Goal: Information Seeking & Learning: Learn about a topic

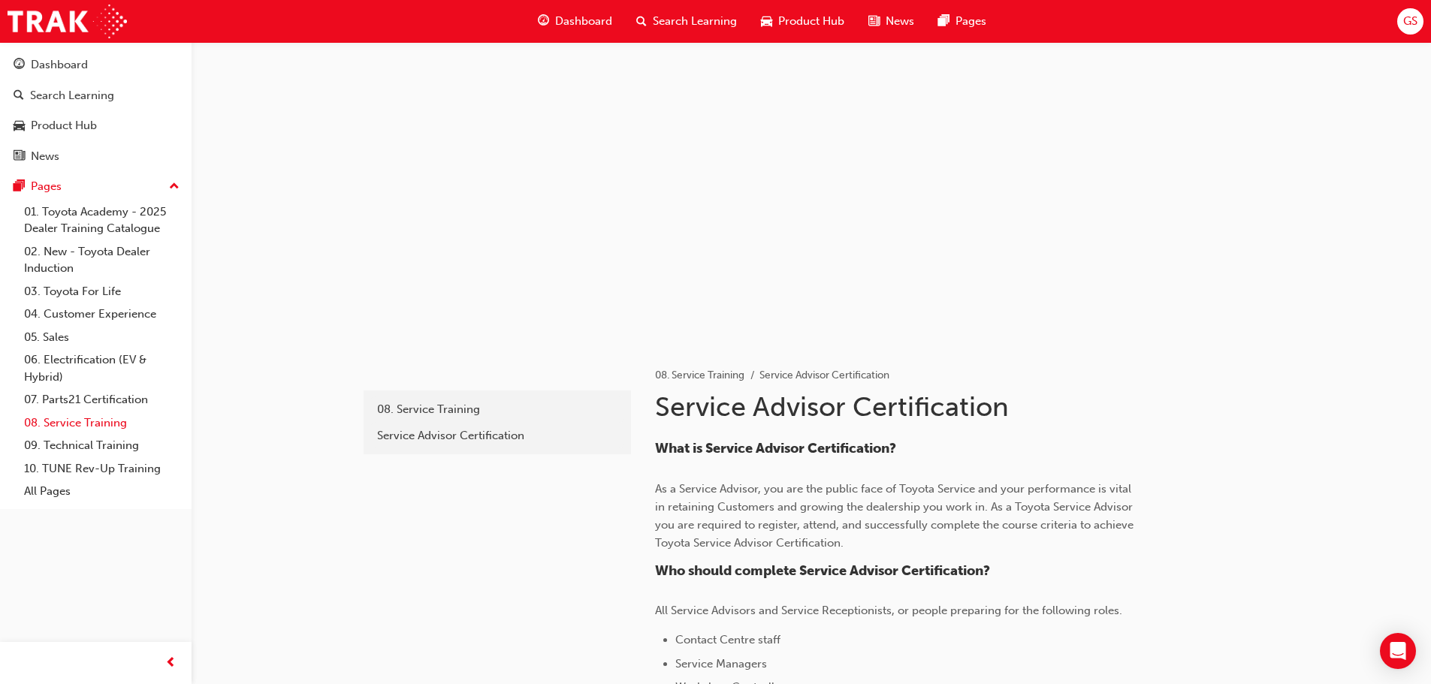
click at [96, 420] on link "08. Service Training" at bounding box center [102, 423] width 168 height 23
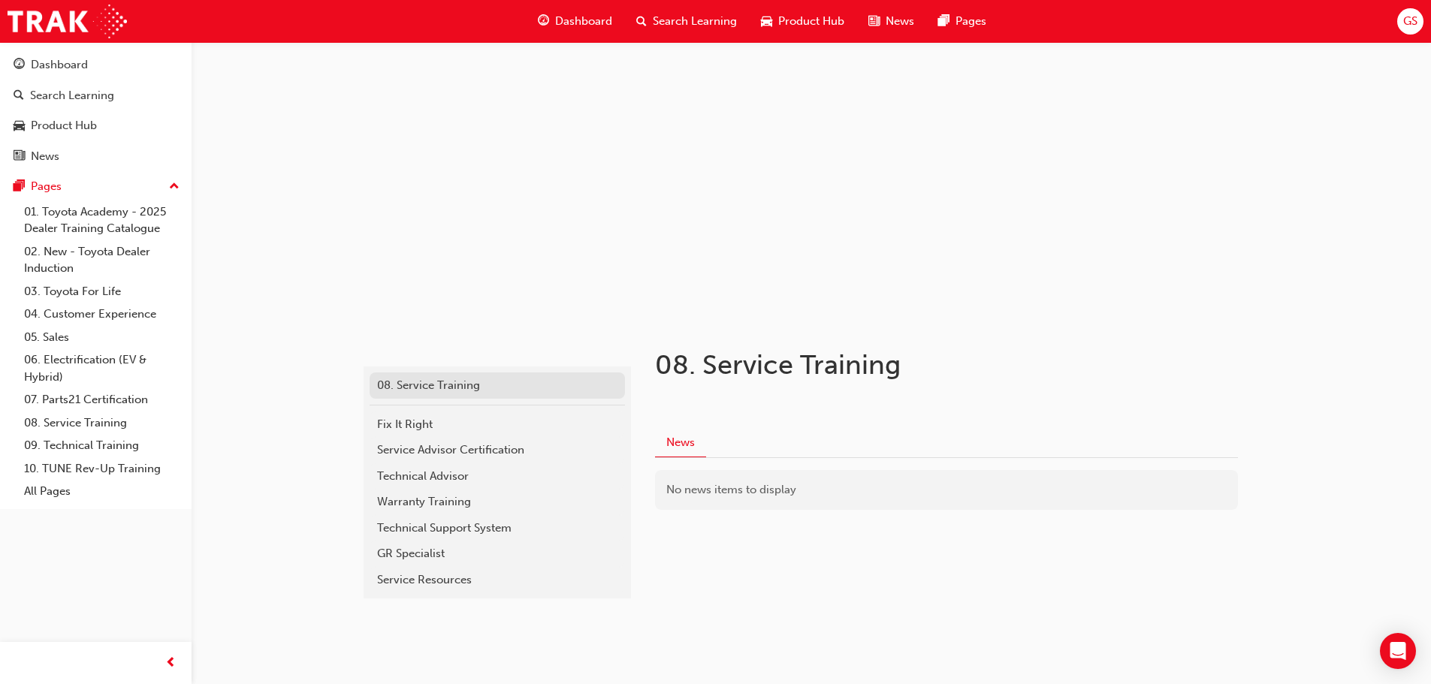
scroll to position [36, 0]
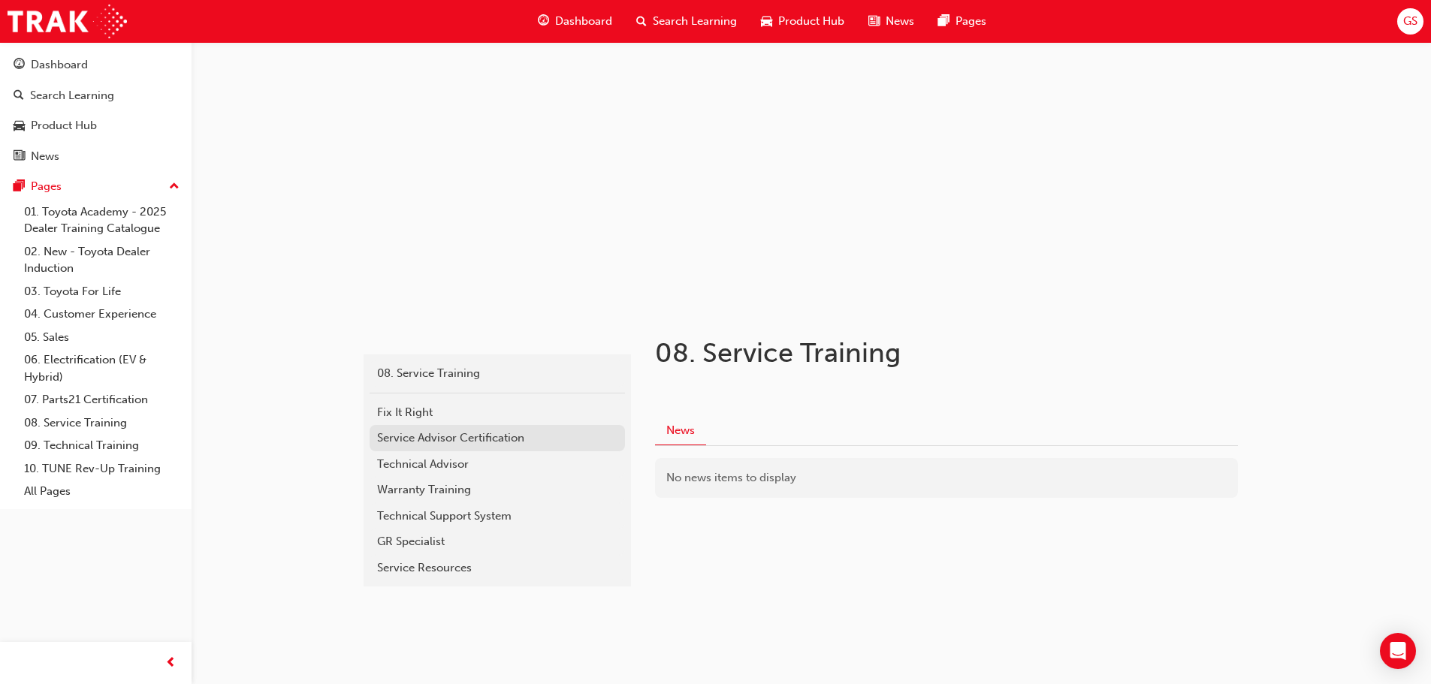
click at [452, 441] on div "Service Advisor Certification" at bounding box center [497, 438] width 240 height 17
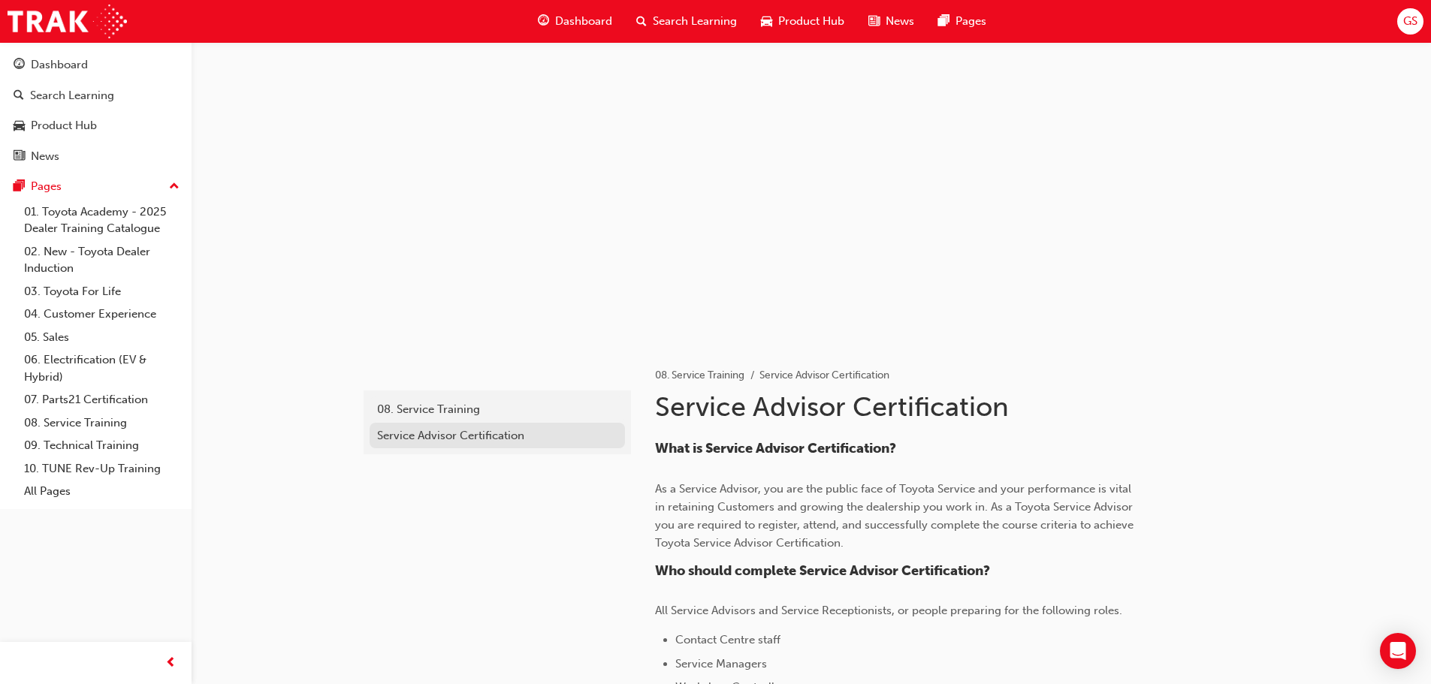
click at [415, 436] on div "Service Advisor Certification" at bounding box center [497, 435] width 240 height 17
click at [599, 29] on span "Dashboard" at bounding box center [583, 21] width 57 height 17
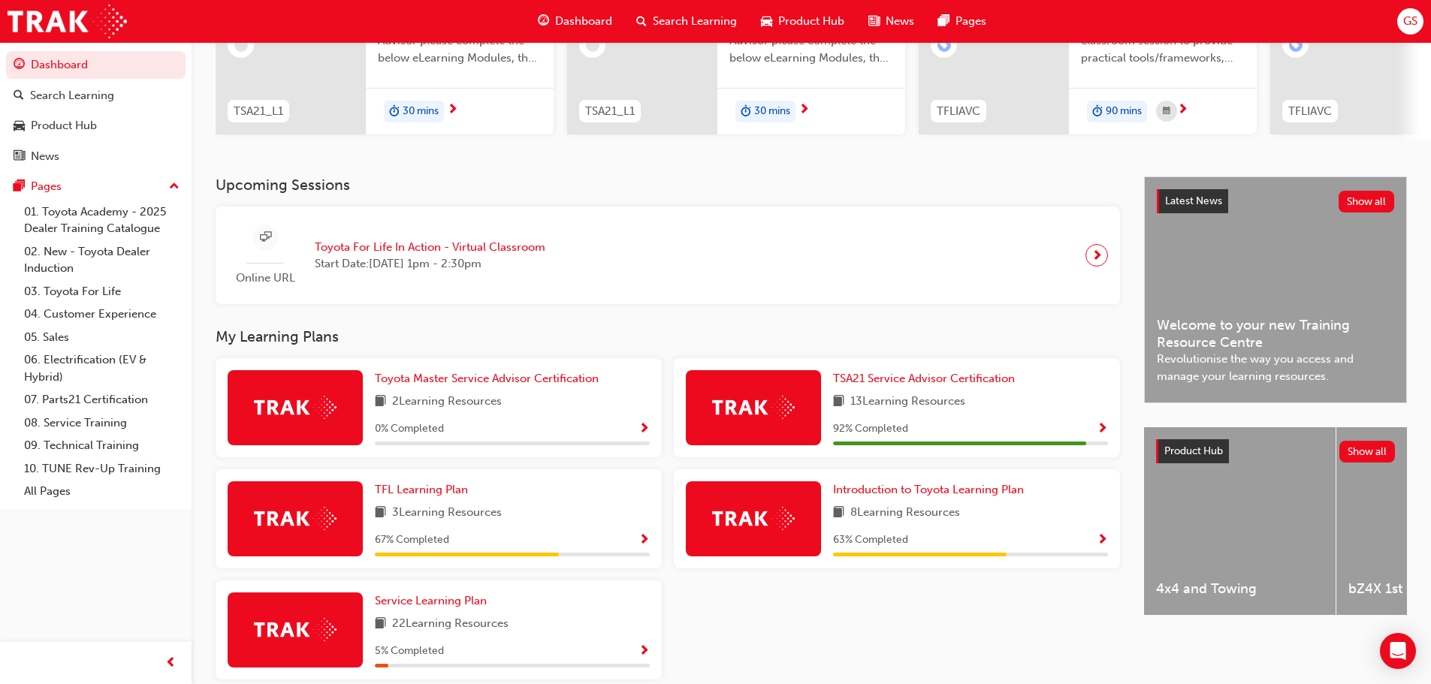
scroll to position [281, 0]
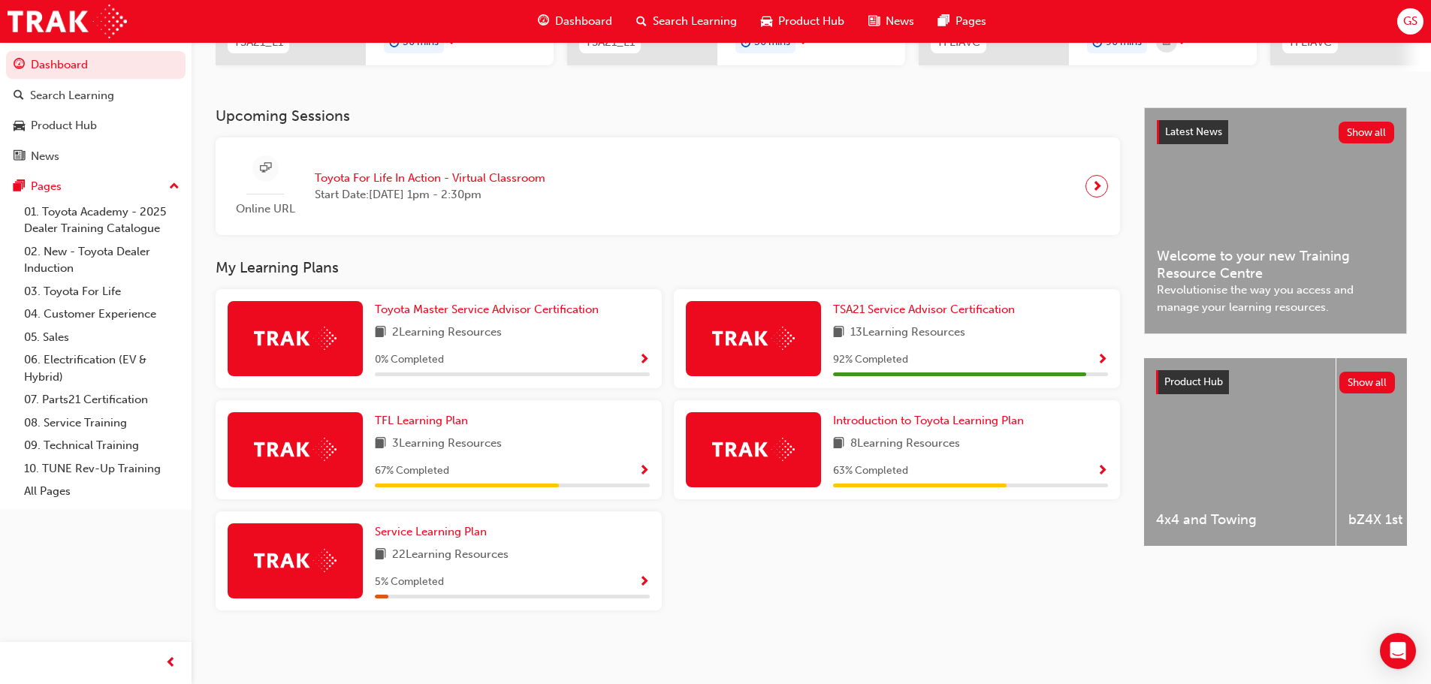
click at [941, 358] on div "92 % Completed" at bounding box center [970, 360] width 275 height 19
click at [1104, 359] on span "Show Progress" at bounding box center [1102, 361] width 11 height 14
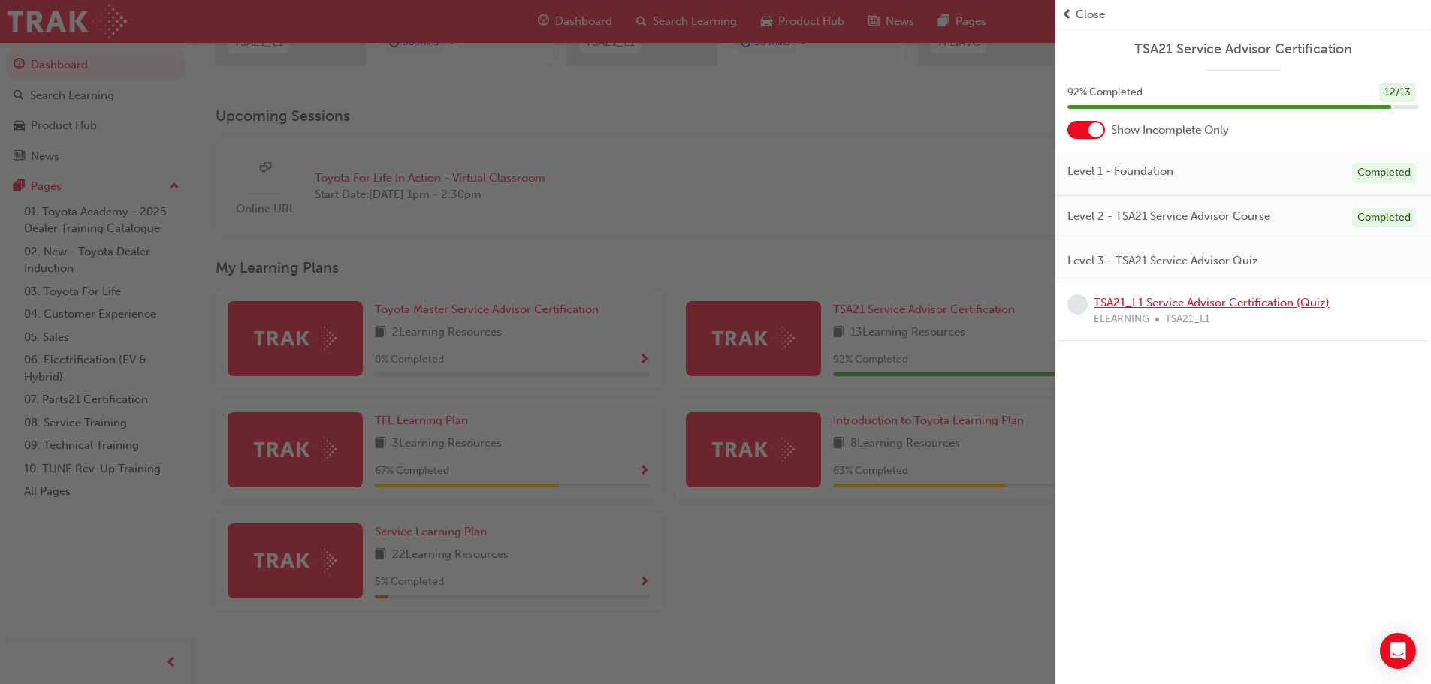
click at [1123, 303] on link "TSA21_L1 Service Advisor Certification (Quiz)" at bounding box center [1212, 303] width 236 height 14
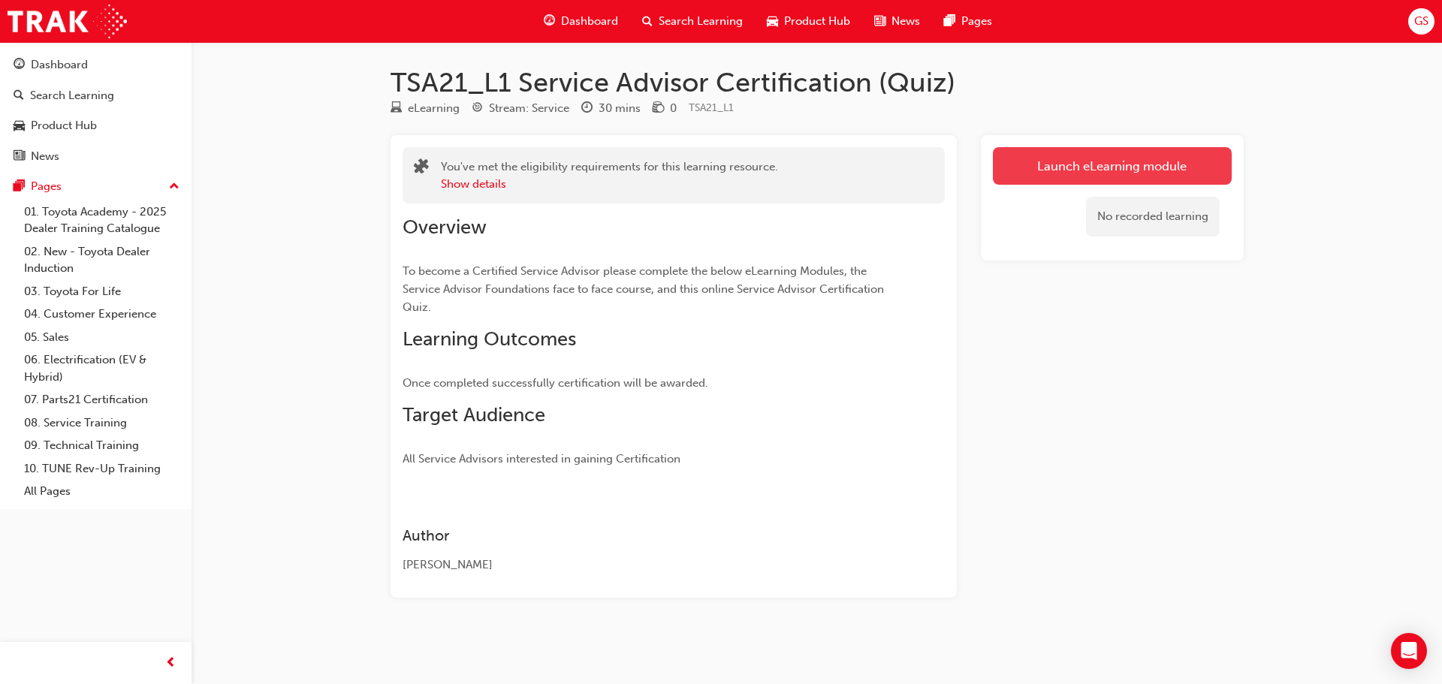
click at [1065, 171] on link "Launch eLearning module" at bounding box center [1112, 166] width 239 height 38
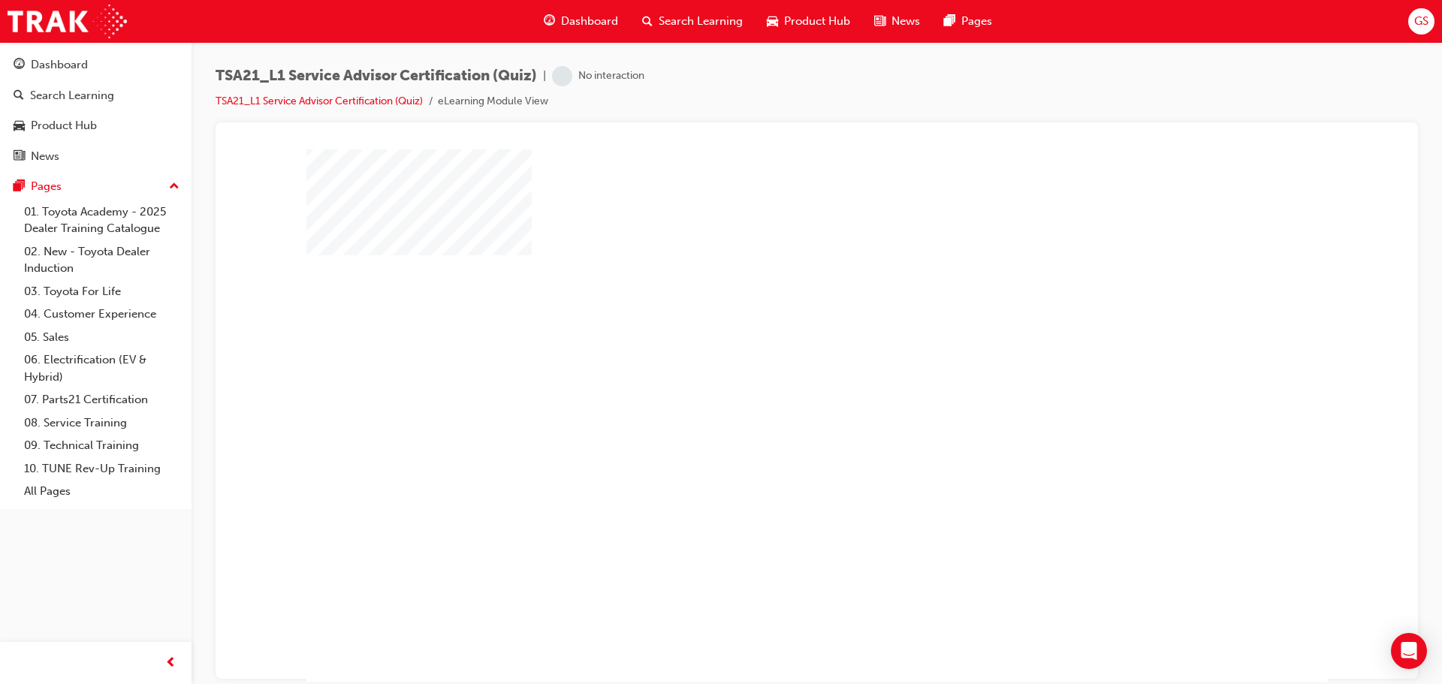
scroll to position [8, 0]
click at [774, 364] on div "play" at bounding box center [774, 364] width 0 height 0
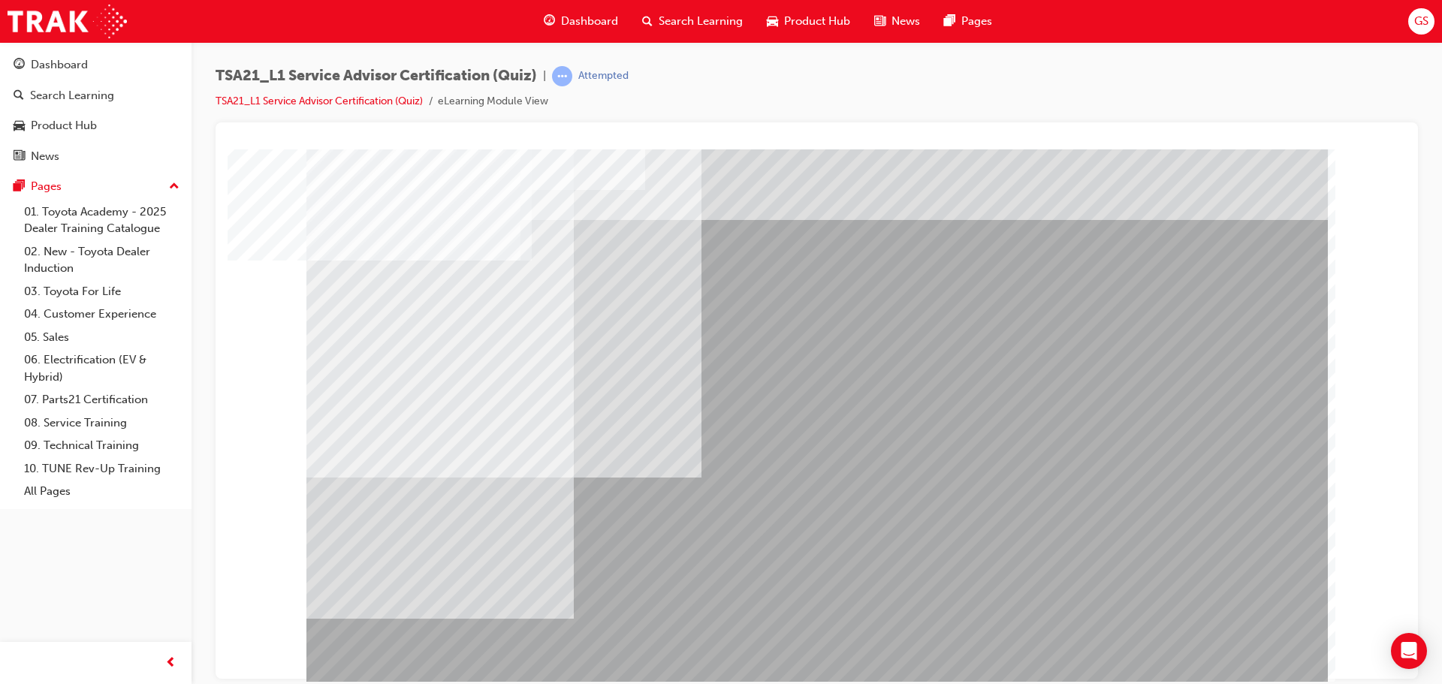
scroll to position [0, 0]
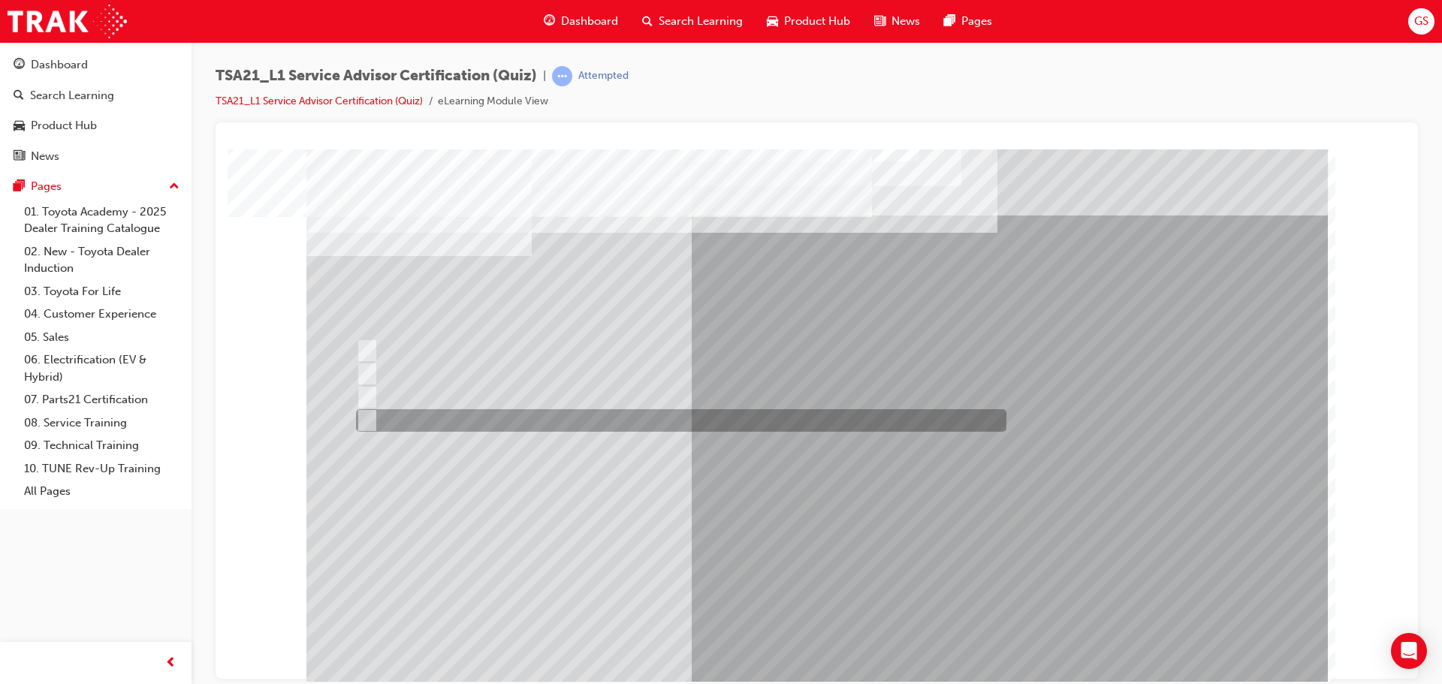
scroll to position [8, 0]
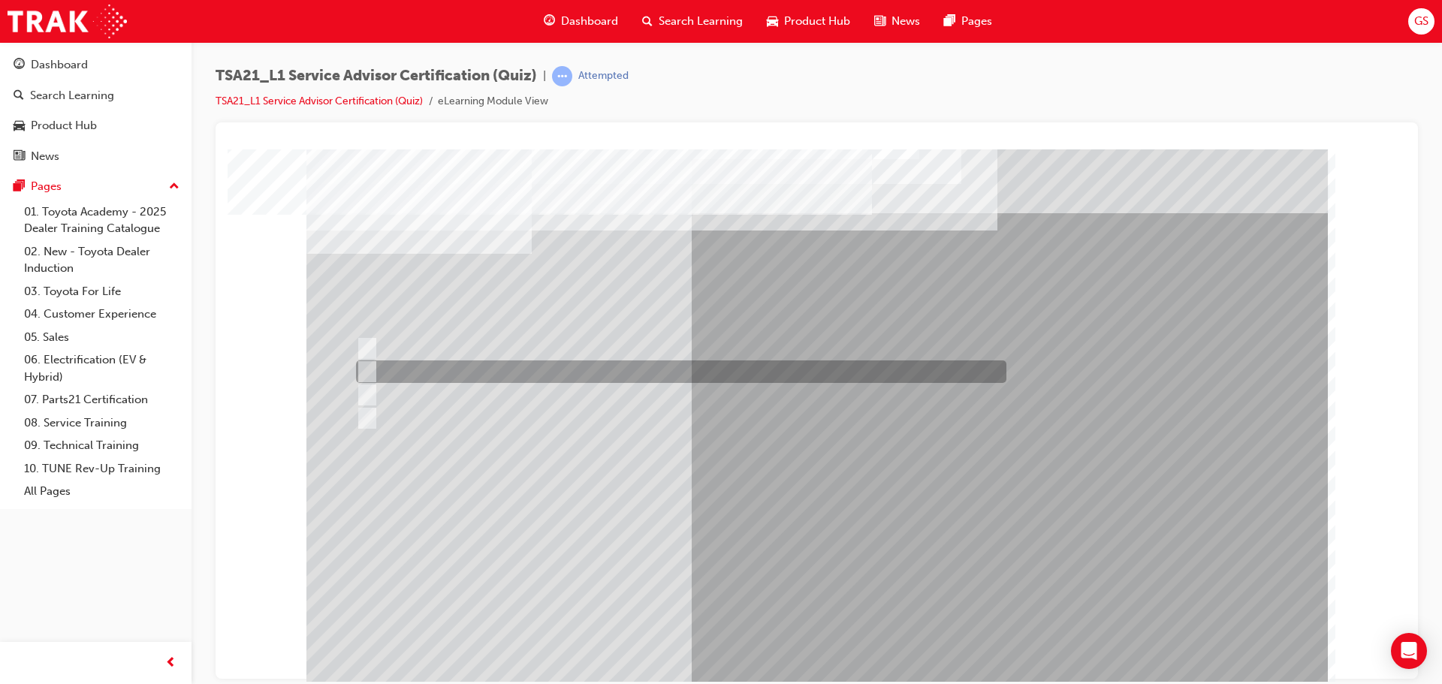
click at [368, 378] on input "To be familiar with different types of maintenance." at bounding box center [364, 372] width 17 height 17
radio input "true"
click at [368, 382] on div at bounding box center [677, 372] width 651 height 23
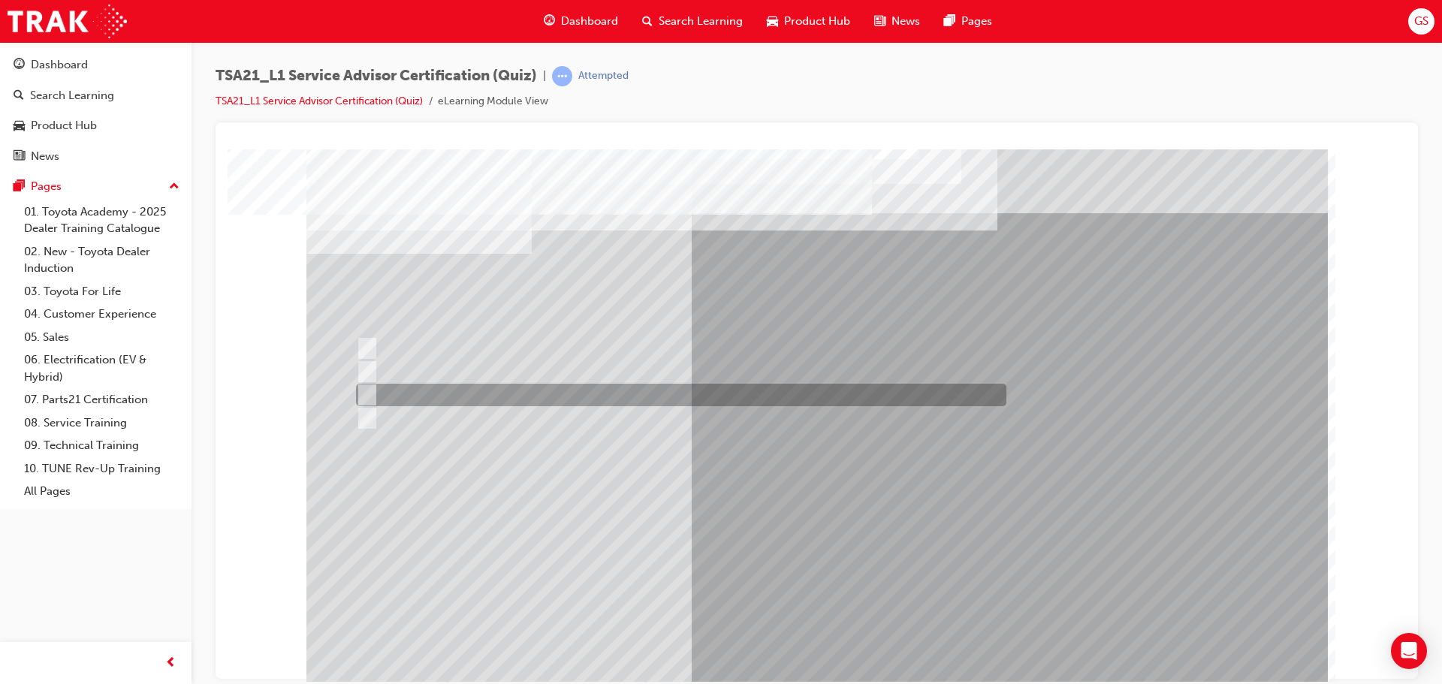
click at [371, 391] on input "To increase the number/rate of on-time arrivals." at bounding box center [364, 395] width 17 height 17
radio input "true"
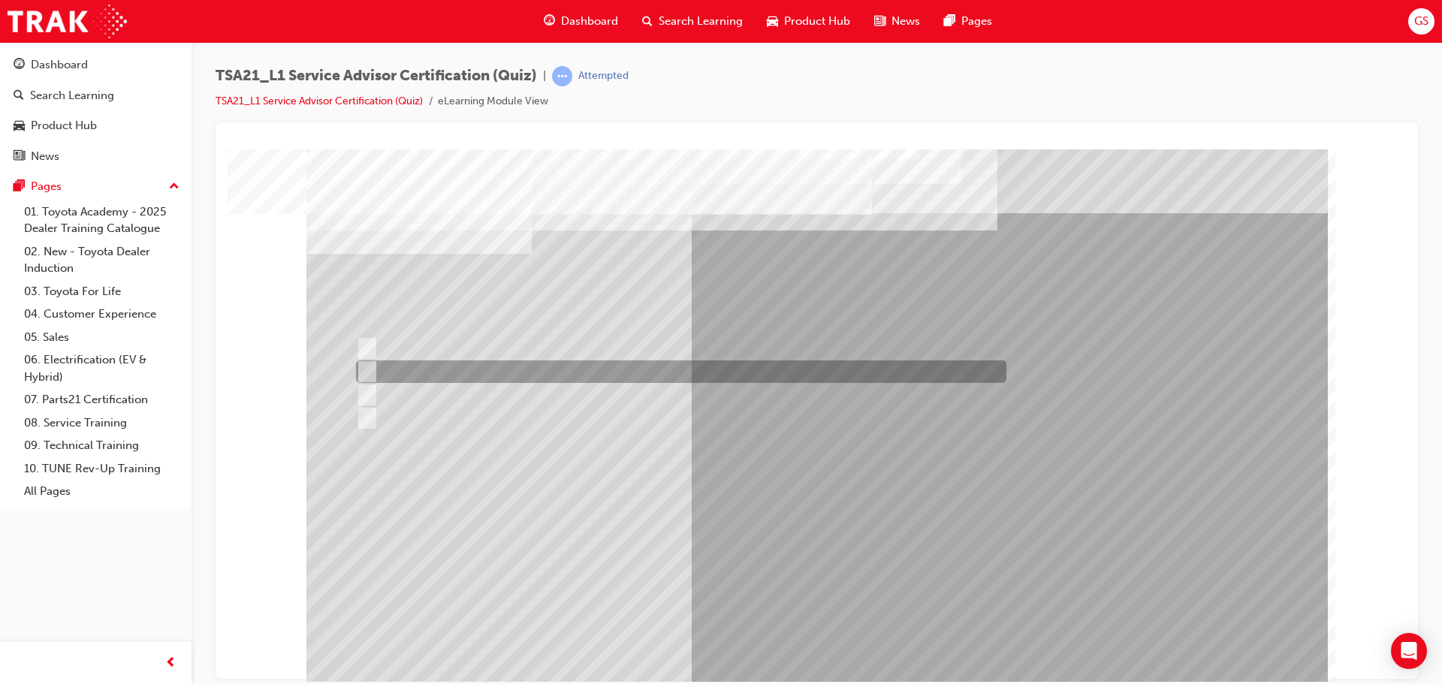
click at [366, 368] on input "To be familiar with different types of maintenance." at bounding box center [364, 372] width 17 height 17
radio input "true"
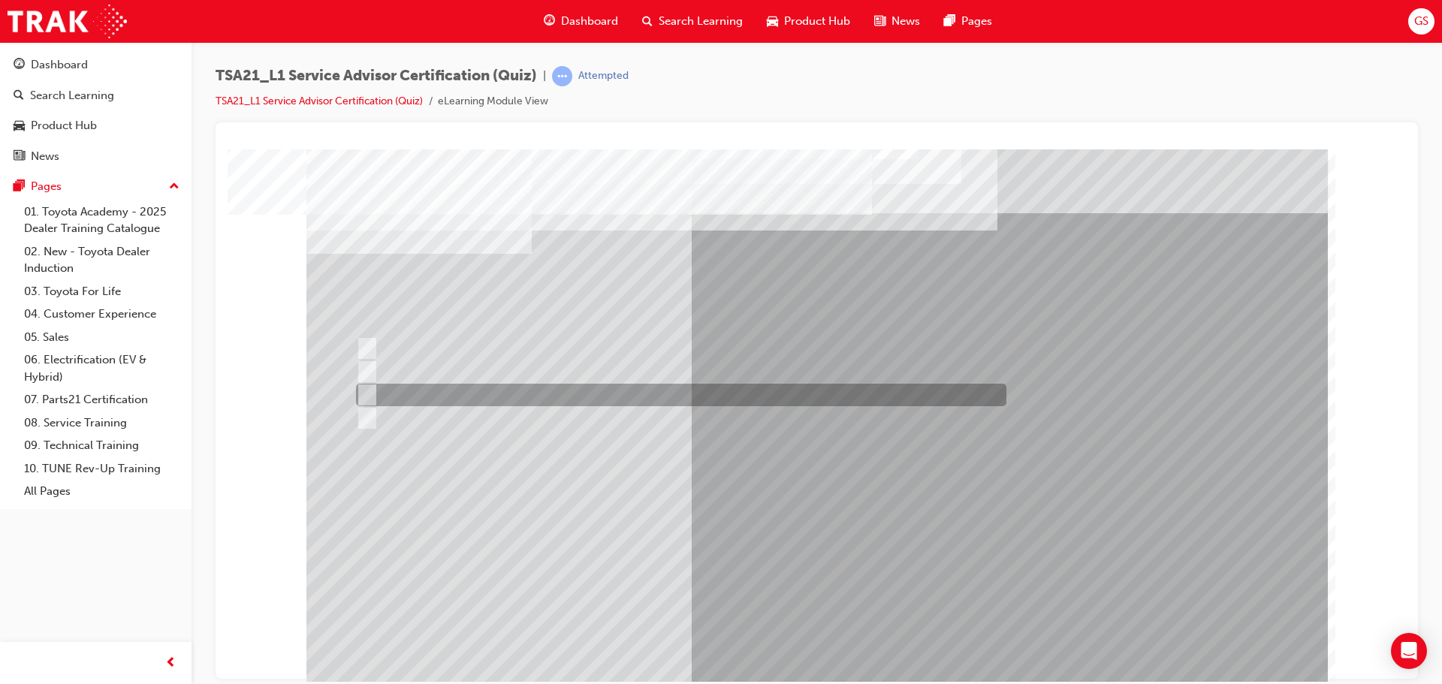
click at [367, 391] on input "To increase the number/rate of on-time arrivals." at bounding box center [364, 395] width 17 height 17
radio input "true"
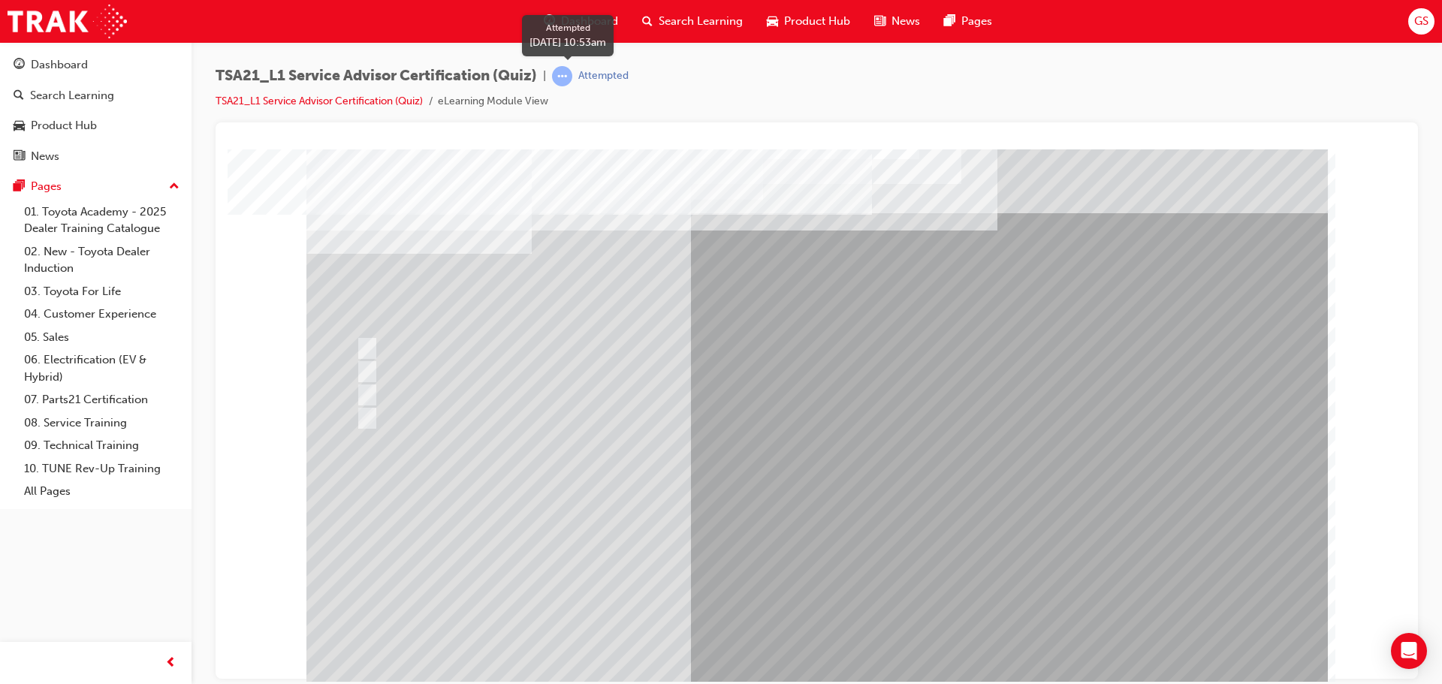
click at [566, 75] on span "learningRecordVerb_ATTEMPT-icon" at bounding box center [562, 76] width 20 height 20
drag, startPoint x: 566, startPoint y: 75, endPoint x: 434, endPoint y: 0, distance: 152.1
click at [566, 75] on span "learningRecordVerb_ATTEMPT-icon" at bounding box center [562, 76] width 20 height 20
drag, startPoint x: 740, startPoint y: 403, endPoint x: 479, endPoint y: 403, distance: 261.4
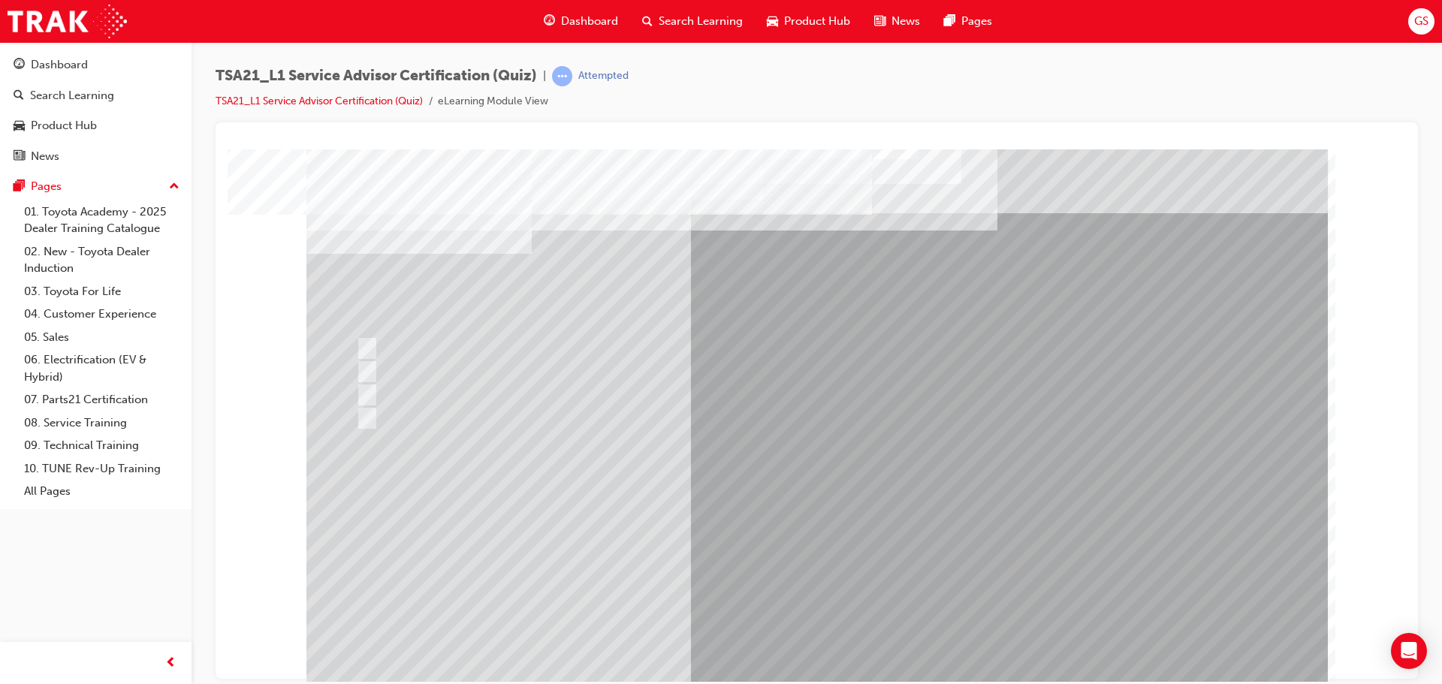
click at [479, 403] on div at bounding box center [677, 395] width 651 height 23
drag, startPoint x: 959, startPoint y: 400, endPoint x: 702, endPoint y: 400, distance: 257.7
click at [702, 400] on div at bounding box center [677, 395] width 651 height 23
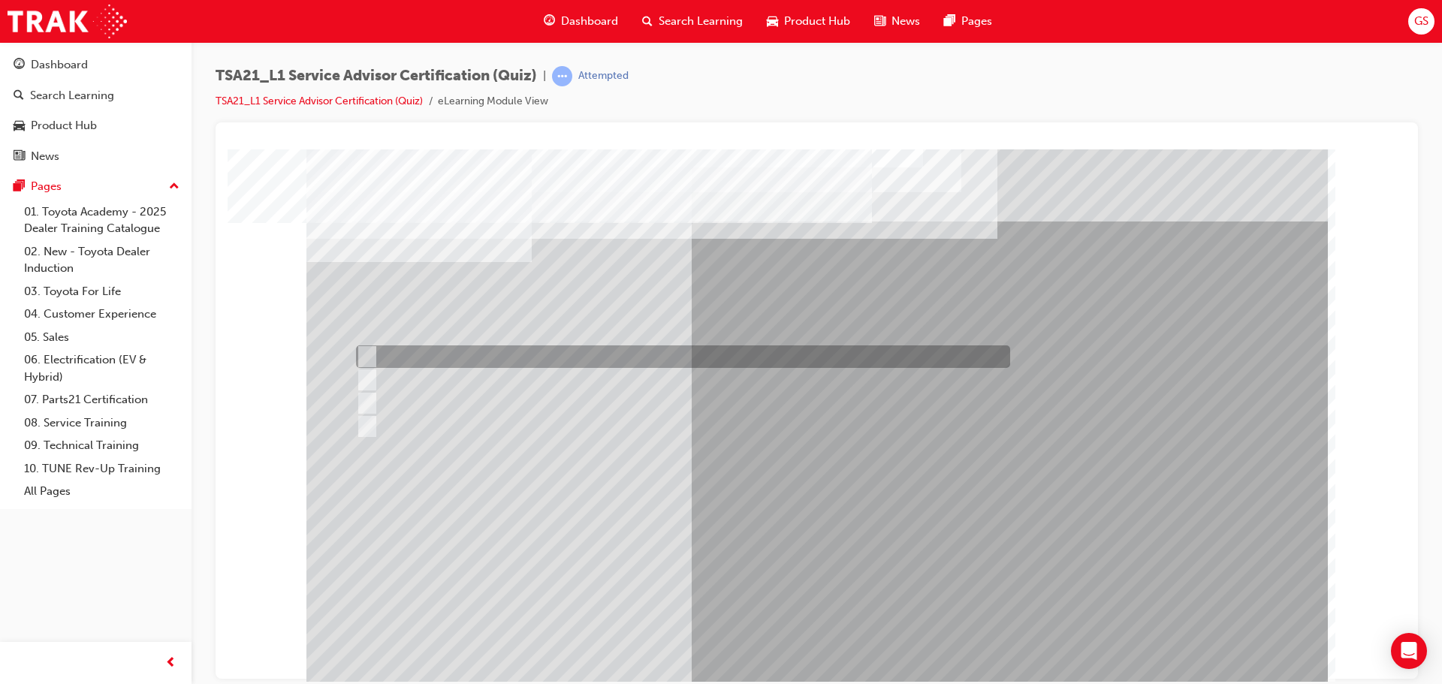
click at [423, 353] on div at bounding box center [679, 357] width 654 height 23
radio input "true"
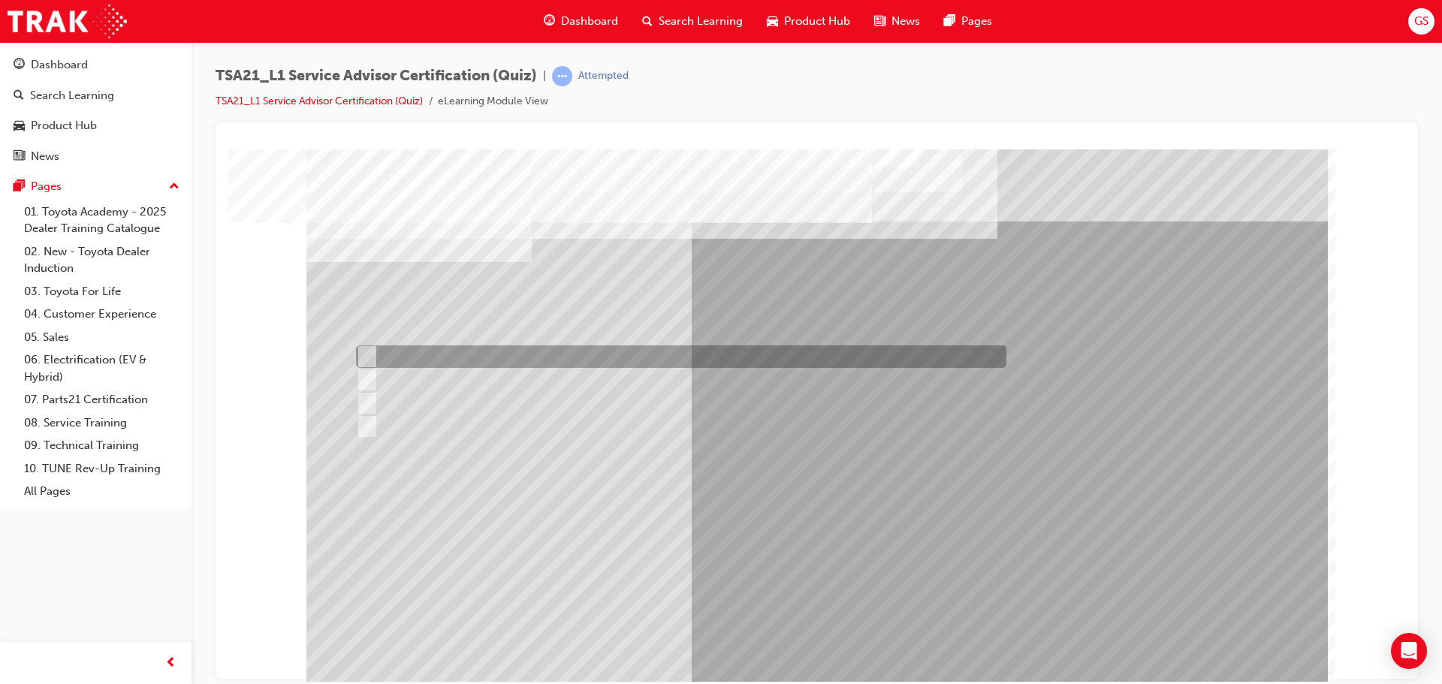
click at [467, 358] on div at bounding box center [677, 357] width 651 height 23
radio input "true"
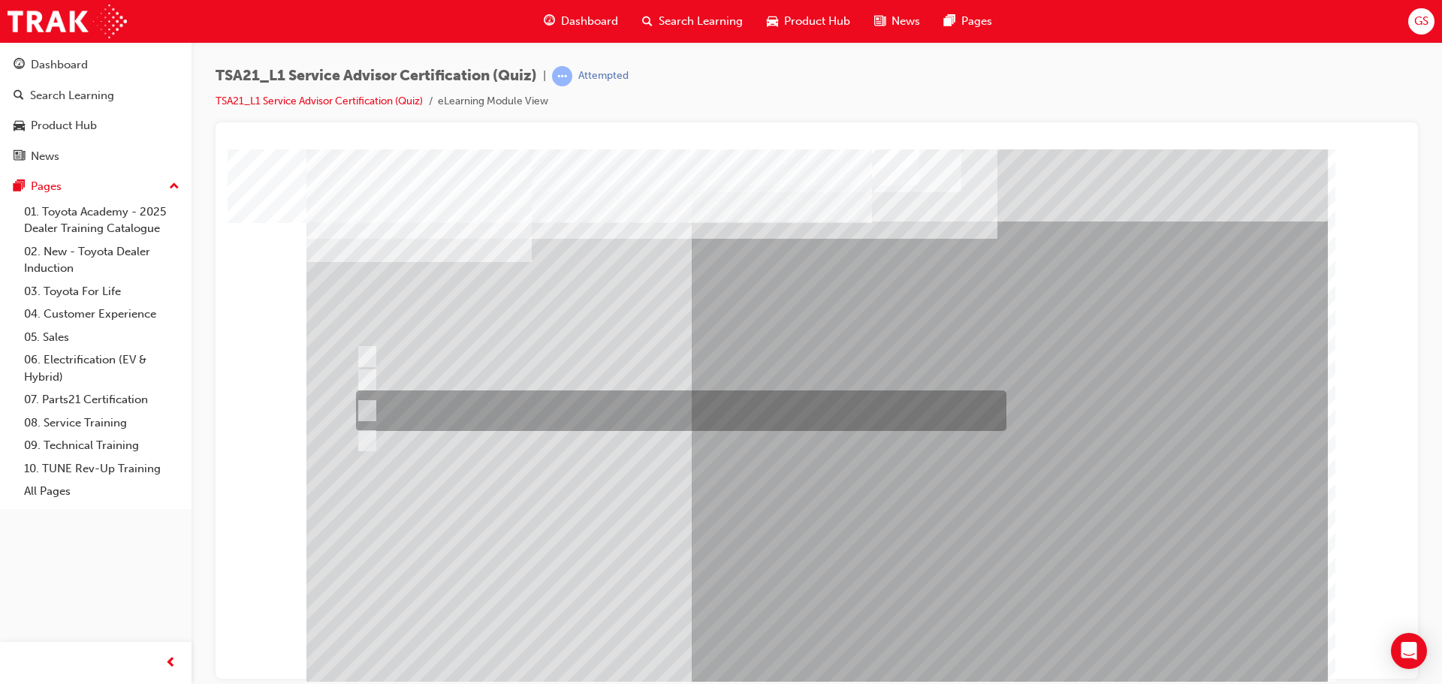
click at [369, 409] on input "Job details, appointment reception and delivery time, and who will be bringing\…" at bounding box center [364, 411] width 17 height 17
radio input "true"
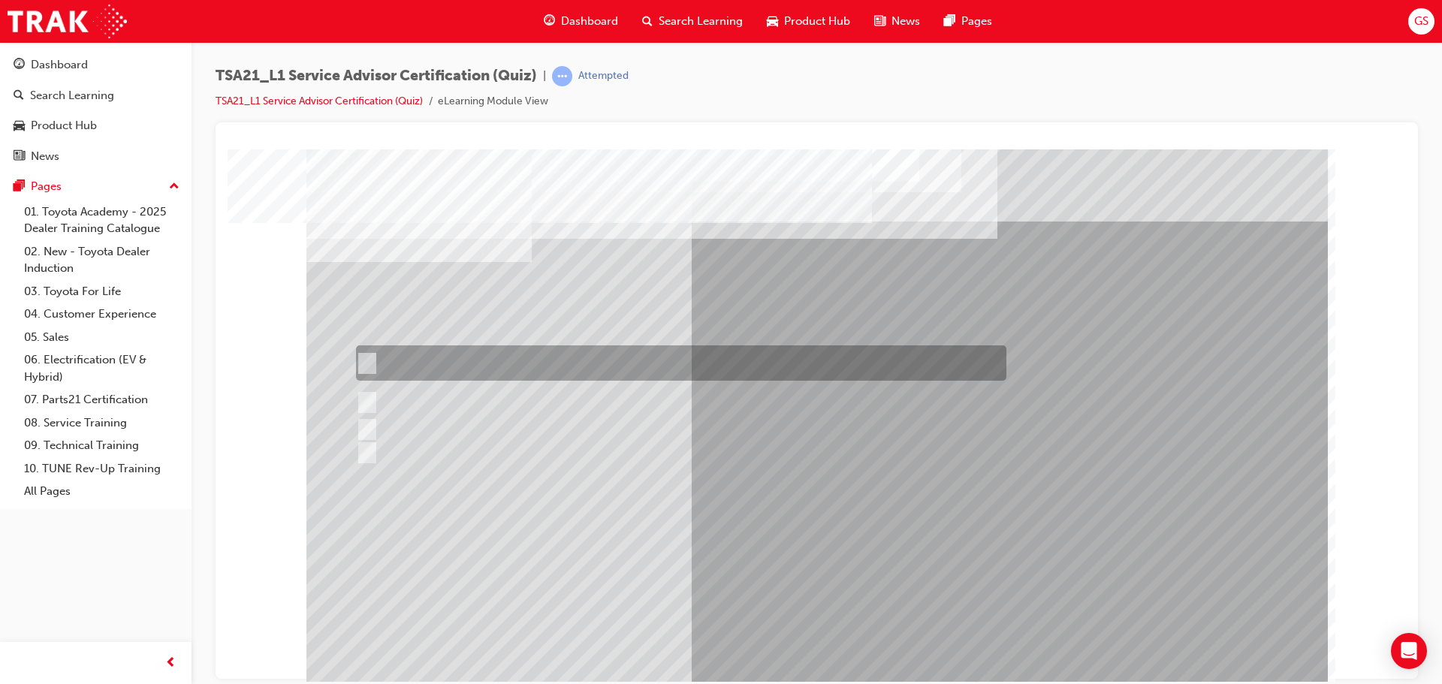
click at [425, 361] on div at bounding box center [677, 363] width 651 height 35
radio input "true"
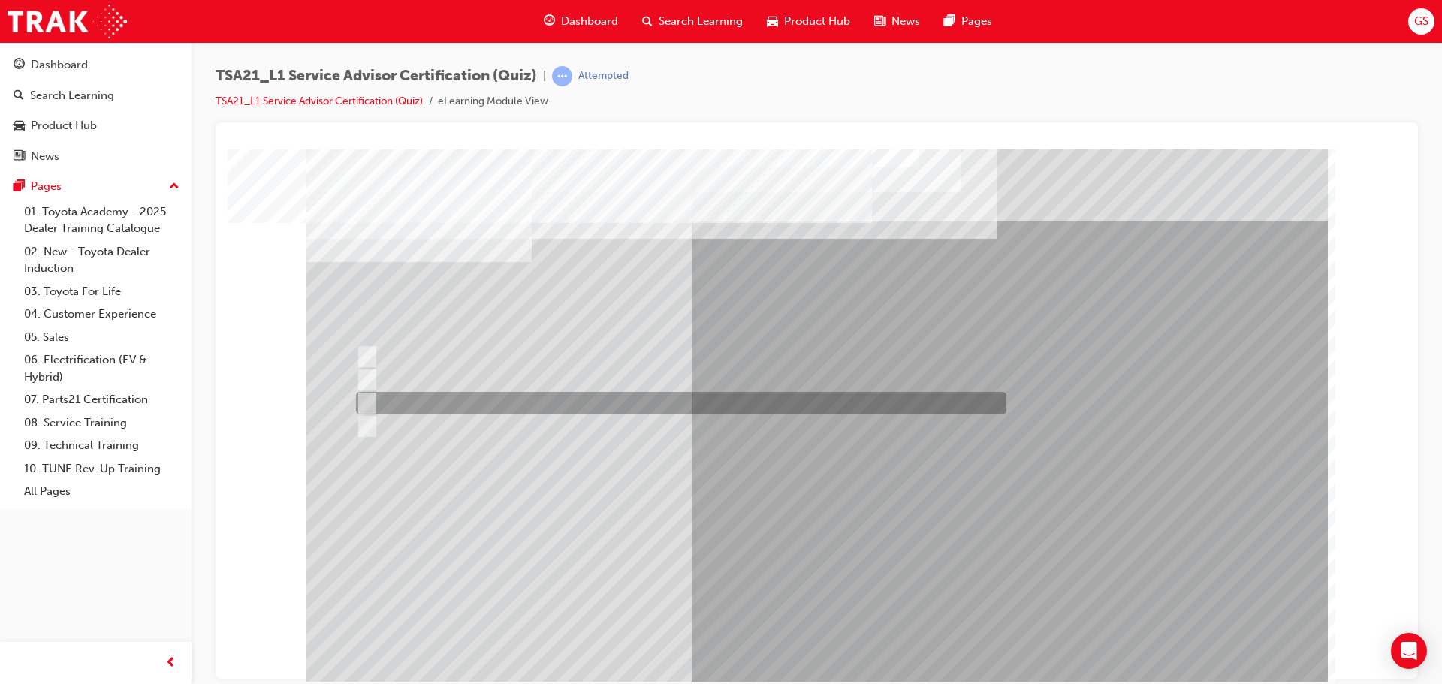
click at [470, 402] on div at bounding box center [677, 403] width 651 height 23
radio input "true"
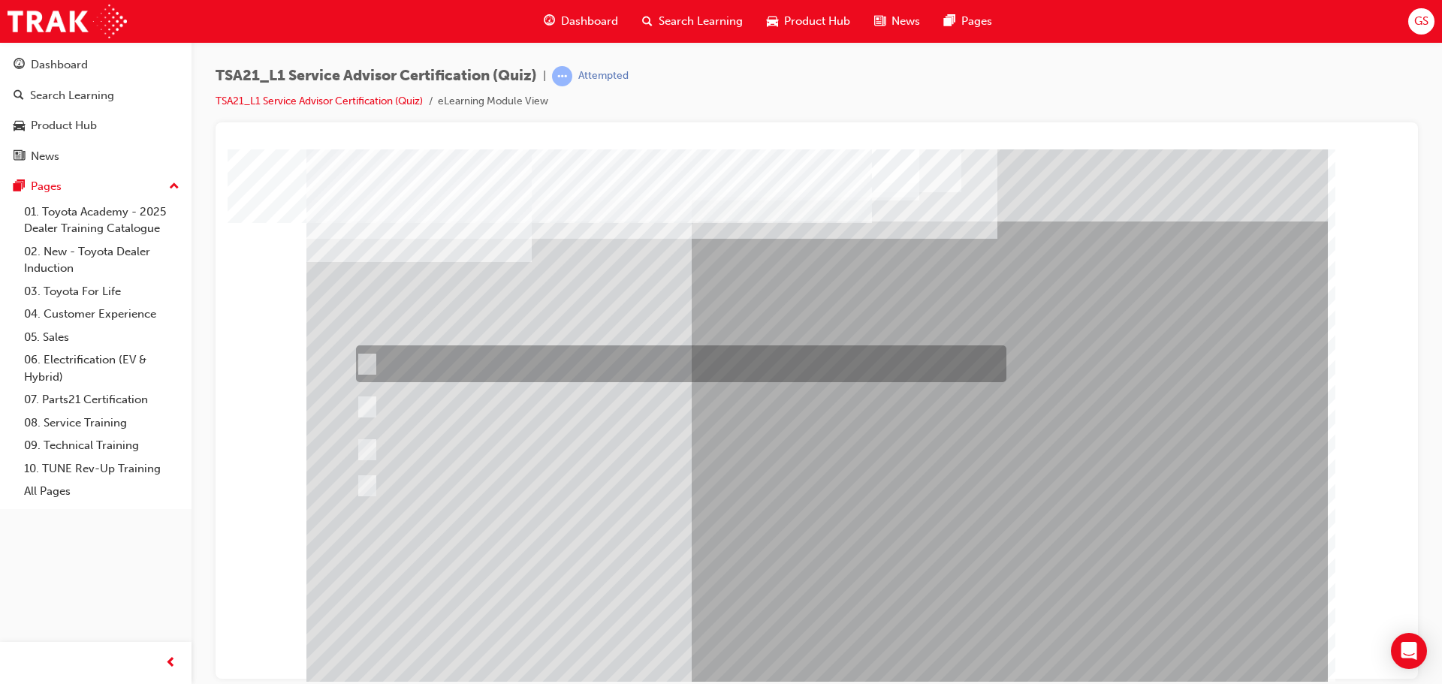
click at [427, 349] on div at bounding box center [677, 364] width 651 height 37
radio input "true"
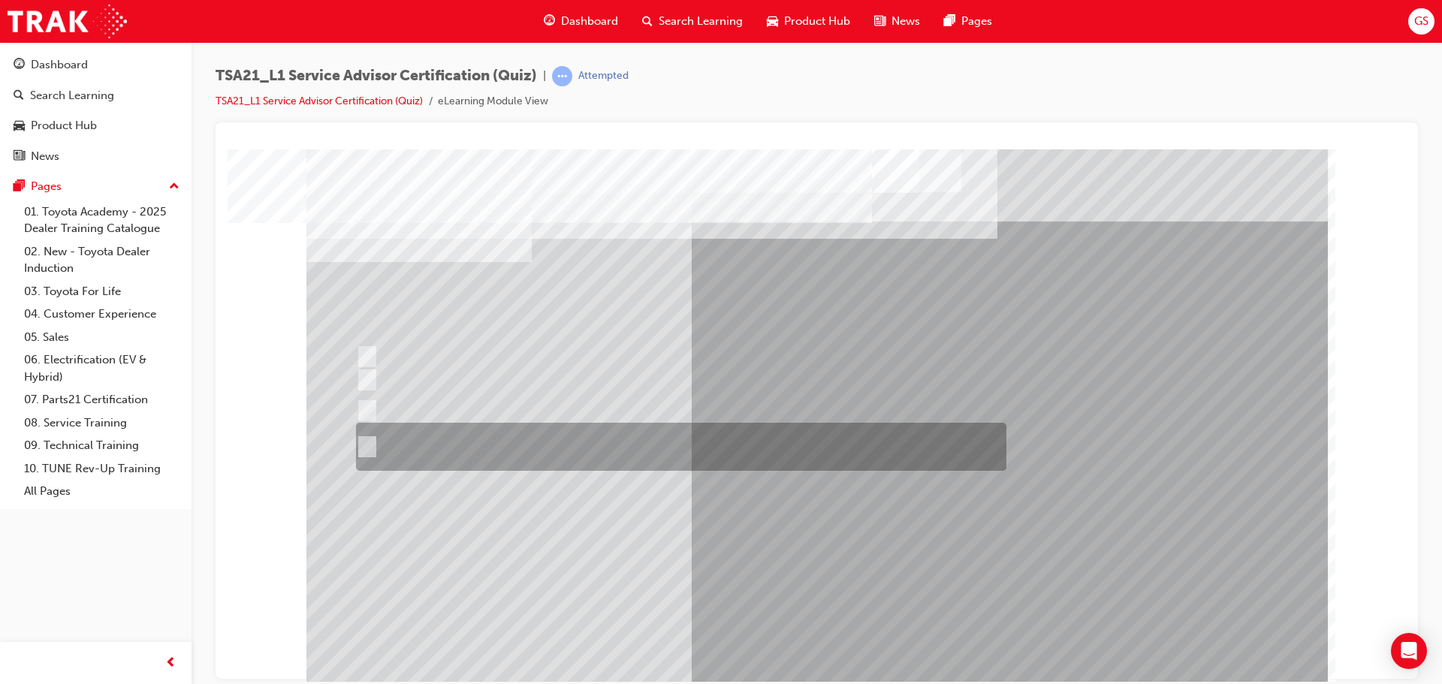
click at [422, 446] on div at bounding box center [677, 447] width 651 height 48
radio input "true"
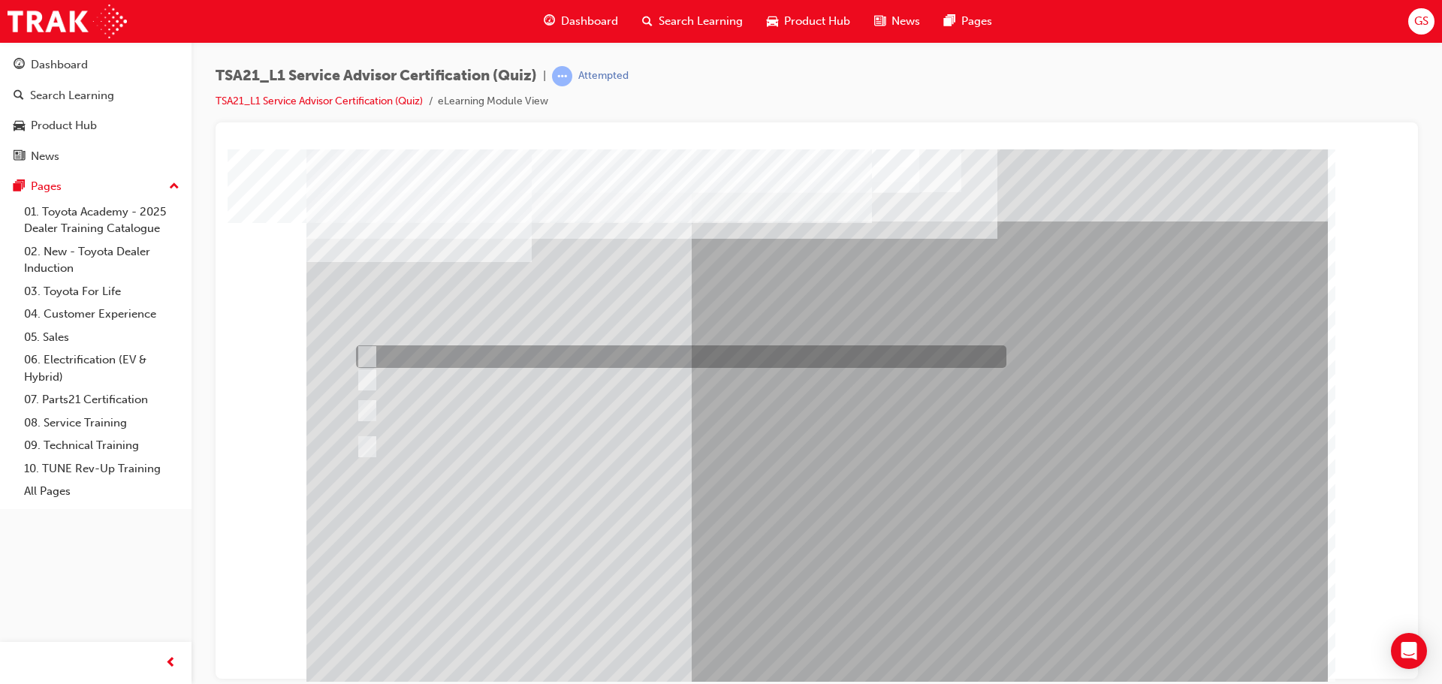
click at [405, 363] on div at bounding box center [677, 357] width 651 height 23
radio input "true"
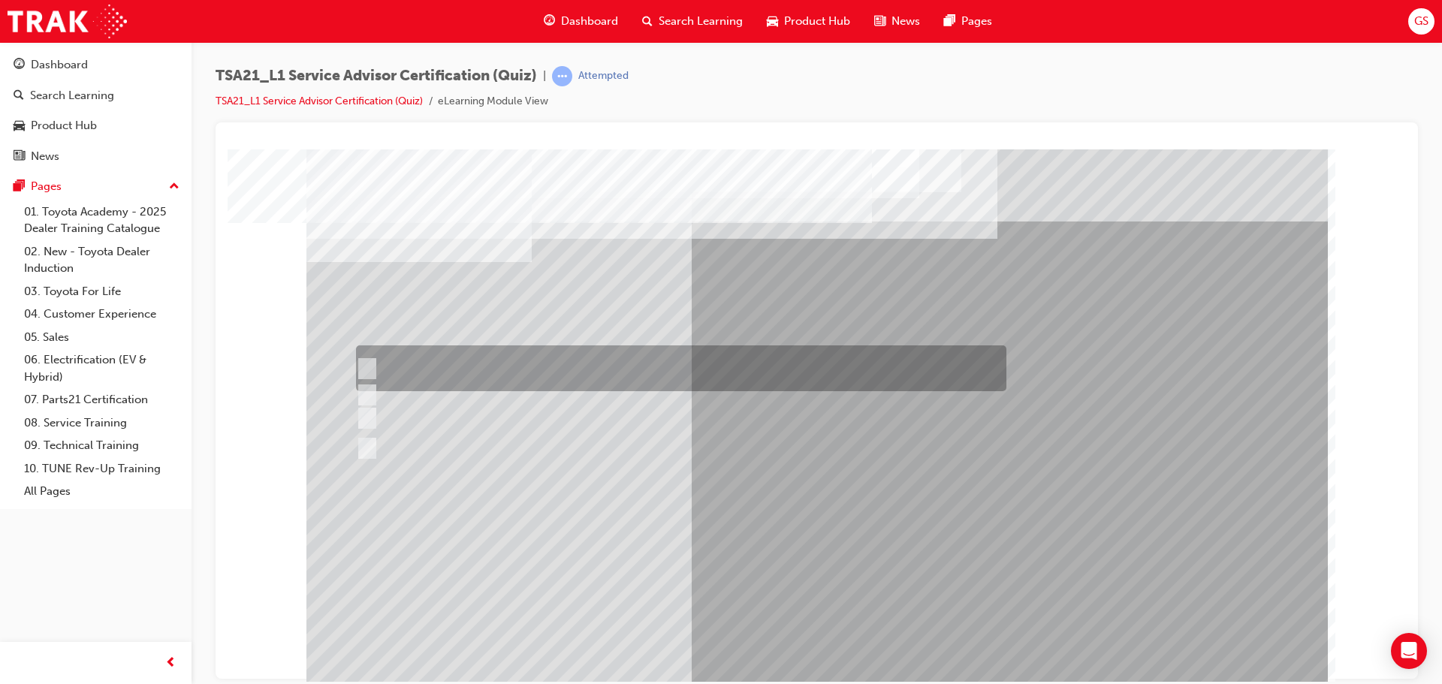
click at [443, 360] on div at bounding box center [677, 369] width 651 height 46
radio input "true"
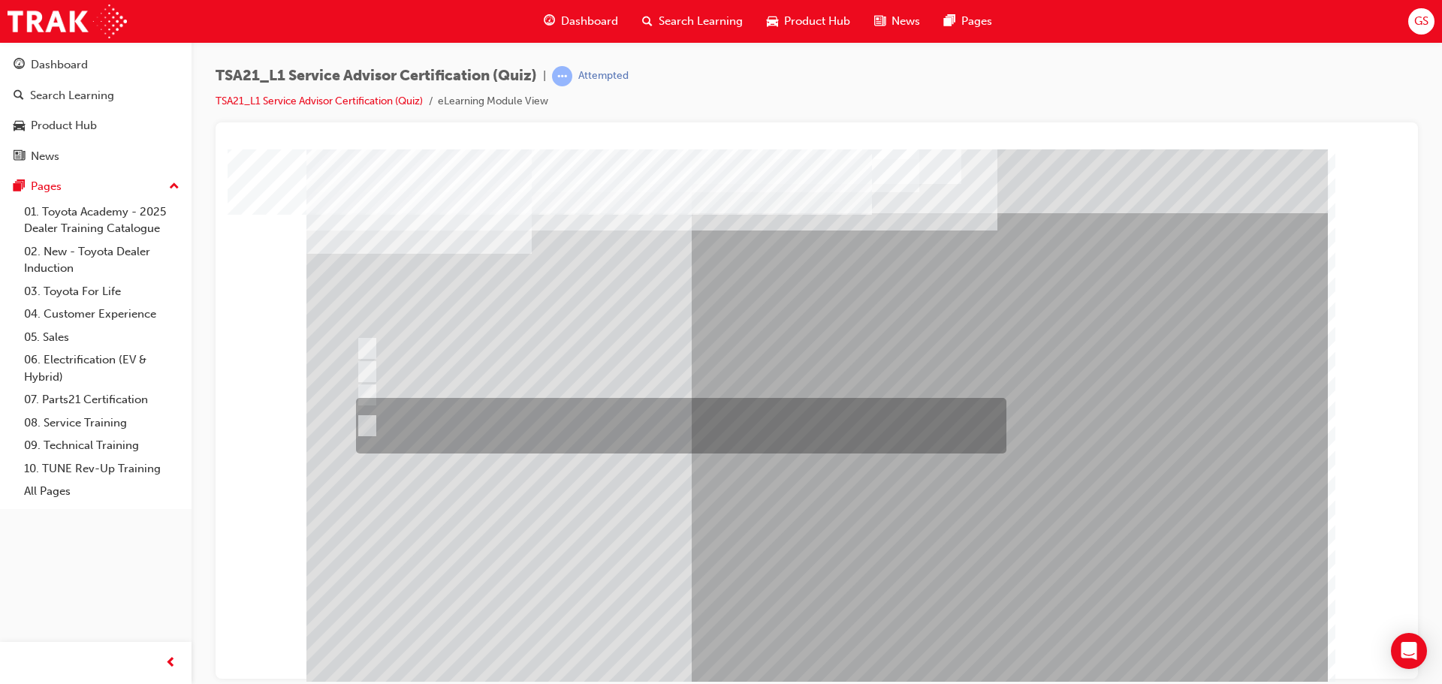
click at [624, 412] on div at bounding box center [677, 426] width 651 height 56
radio input "true"
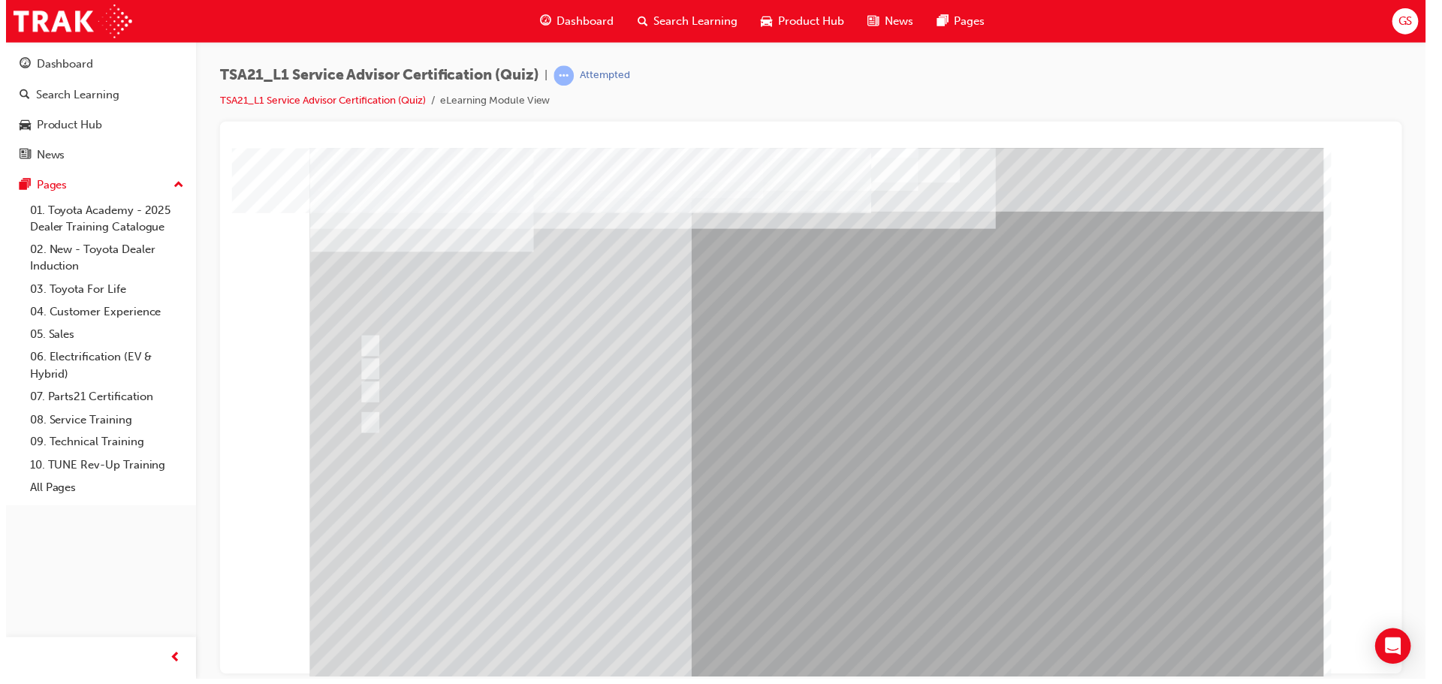
scroll to position [0, 0]
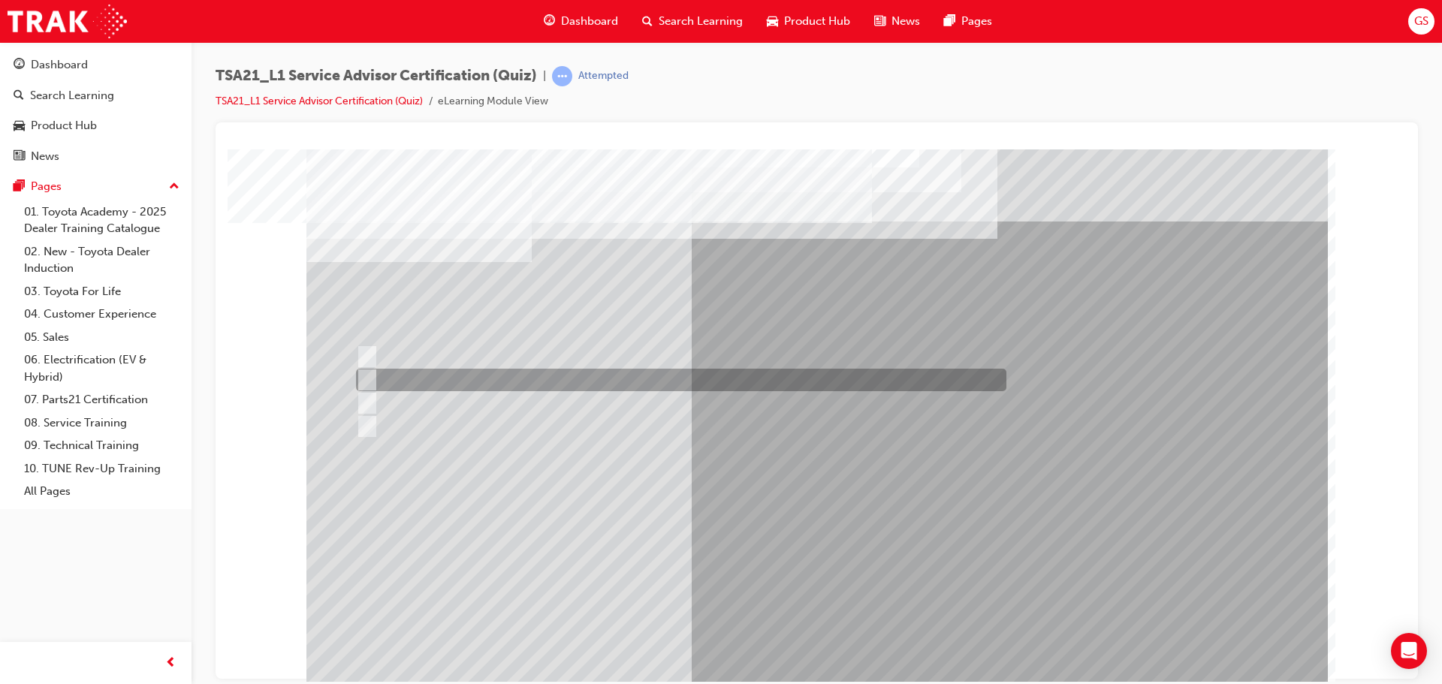
click at [420, 379] on div at bounding box center [677, 380] width 651 height 23
radio input "true"
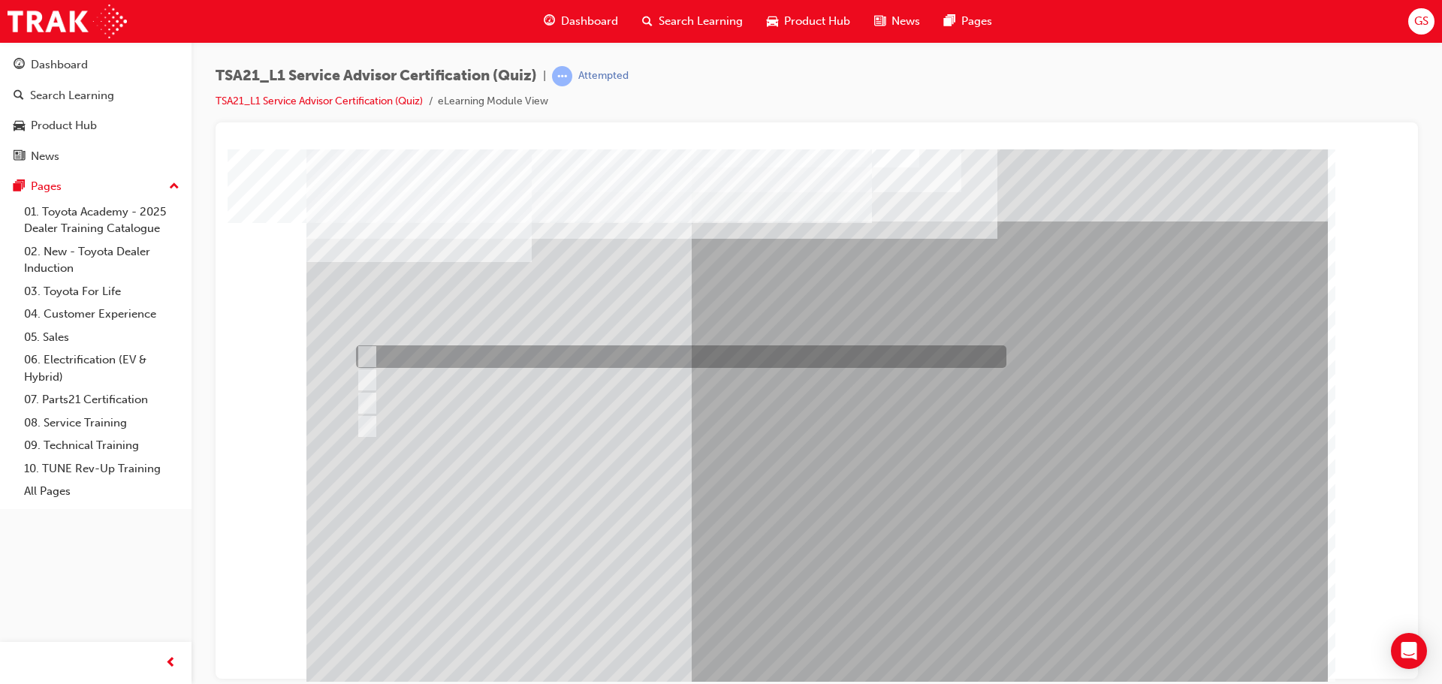
click at [441, 354] on div at bounding box center [677, 357] width 651 height 23
radio input "true"
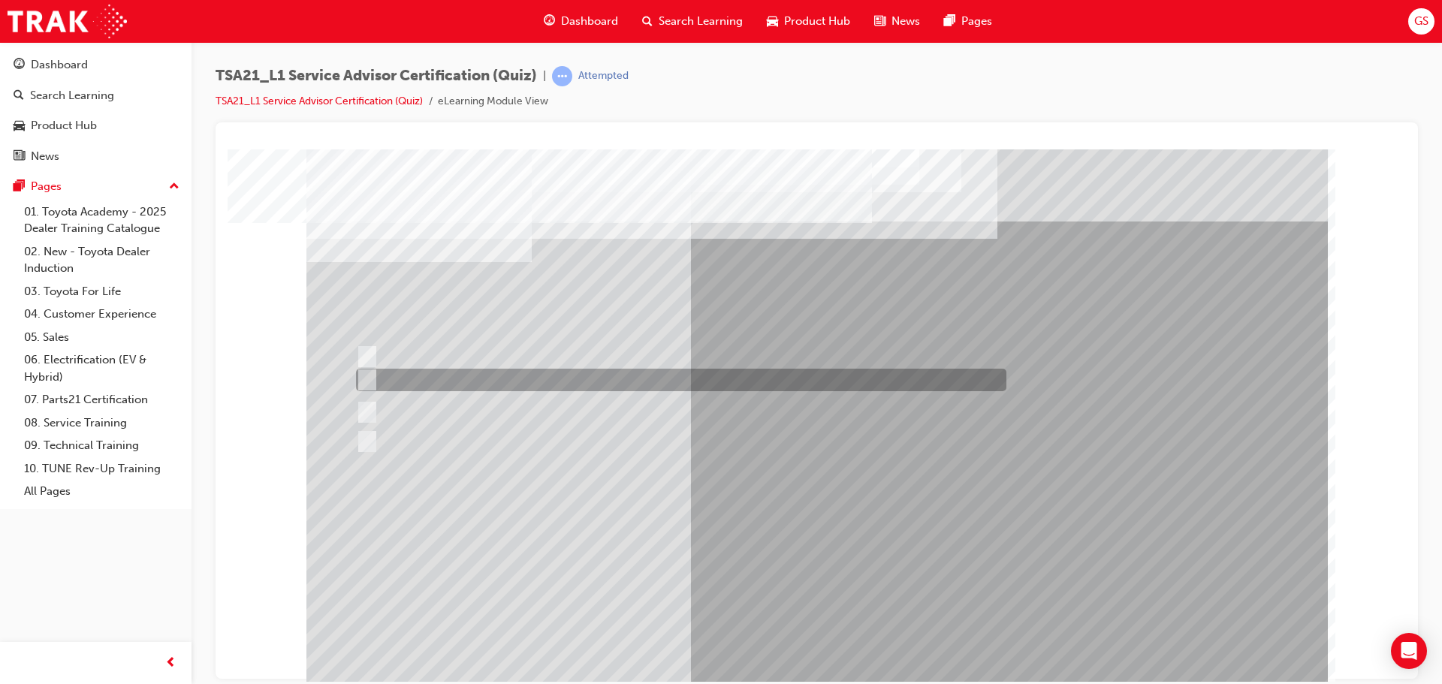
click at [423, 379] on div at bounding box center [677, 380] width 651 height 23
radio input "true"
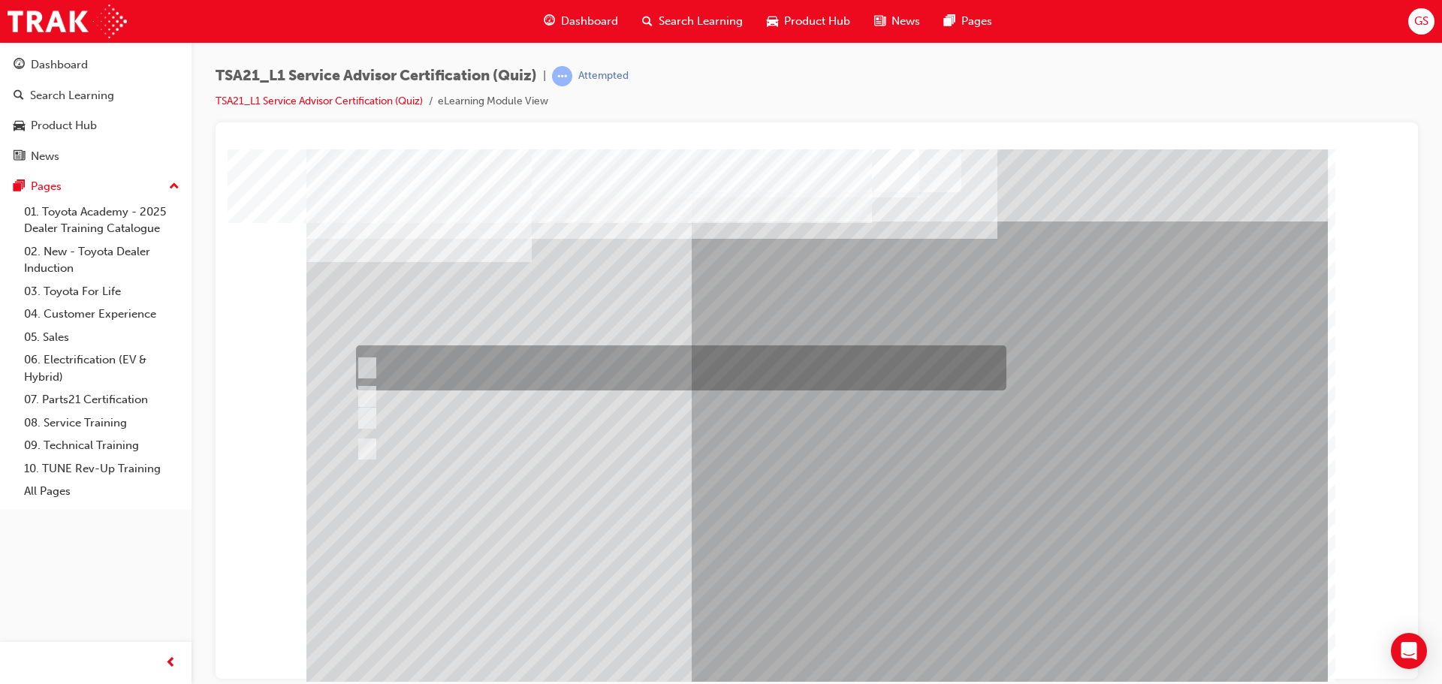
click at [370, 362] on input "Handover the keys, Warranty & Service Book, and walk the Guest through the show…" at bounding box center [364, 368] width 17 height 17
radio input "true"
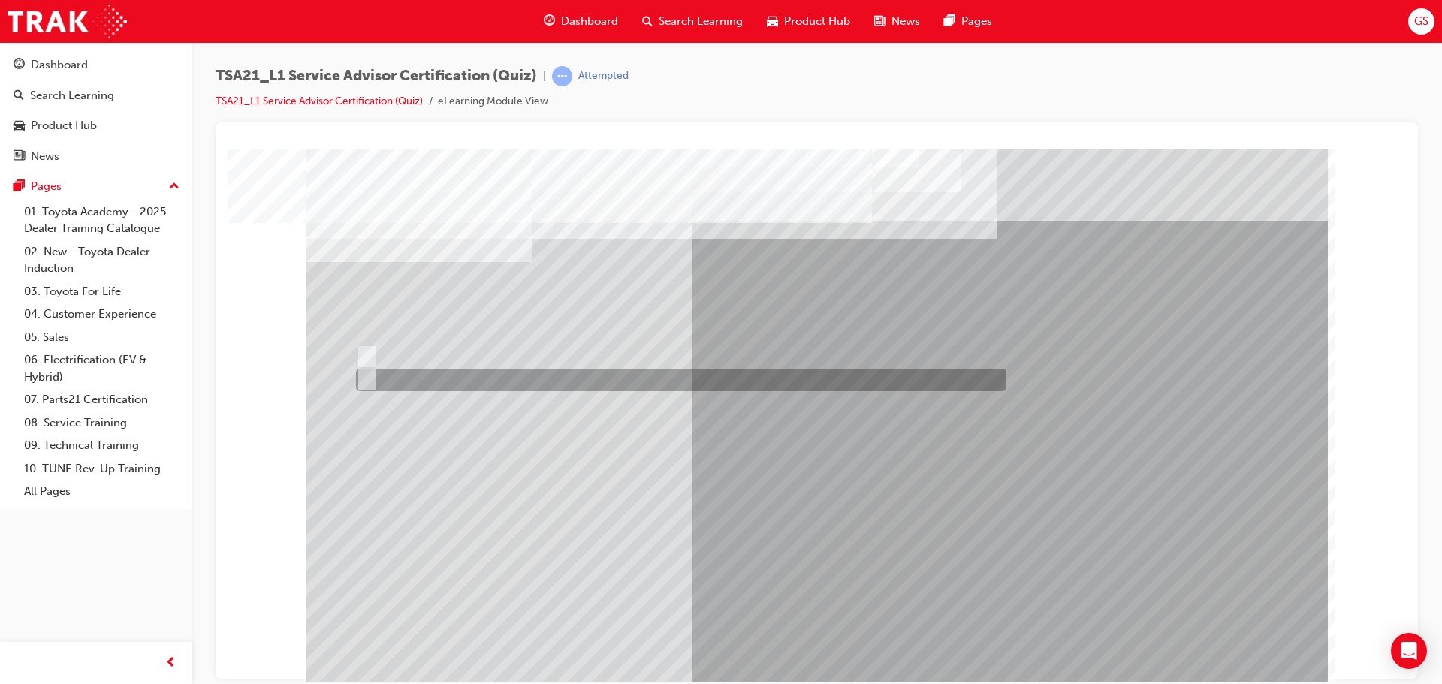
click at [367, 376] on input "True" at bounding box center [364, 380] width 17 height 17
radio input "true"
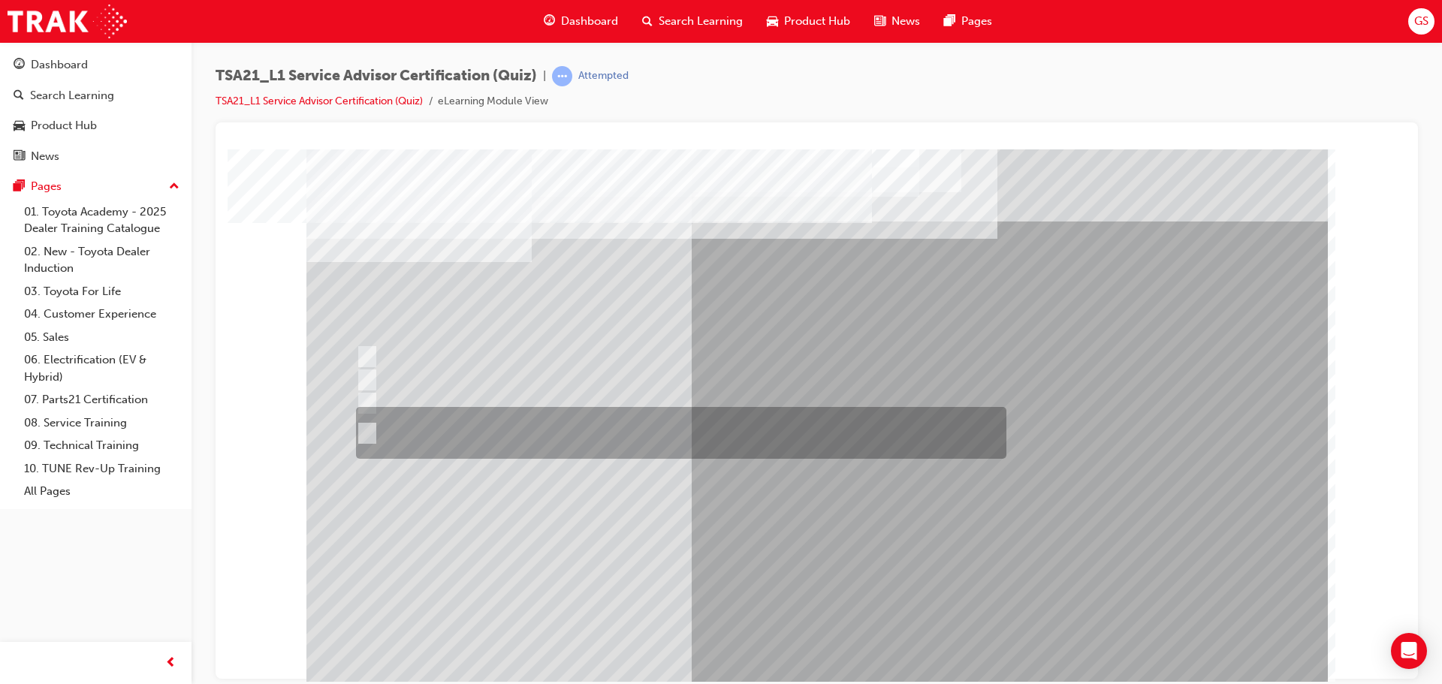
click at [408, 439] on div at bounding box center [677, 433] width 651 height 52
radio input "true"
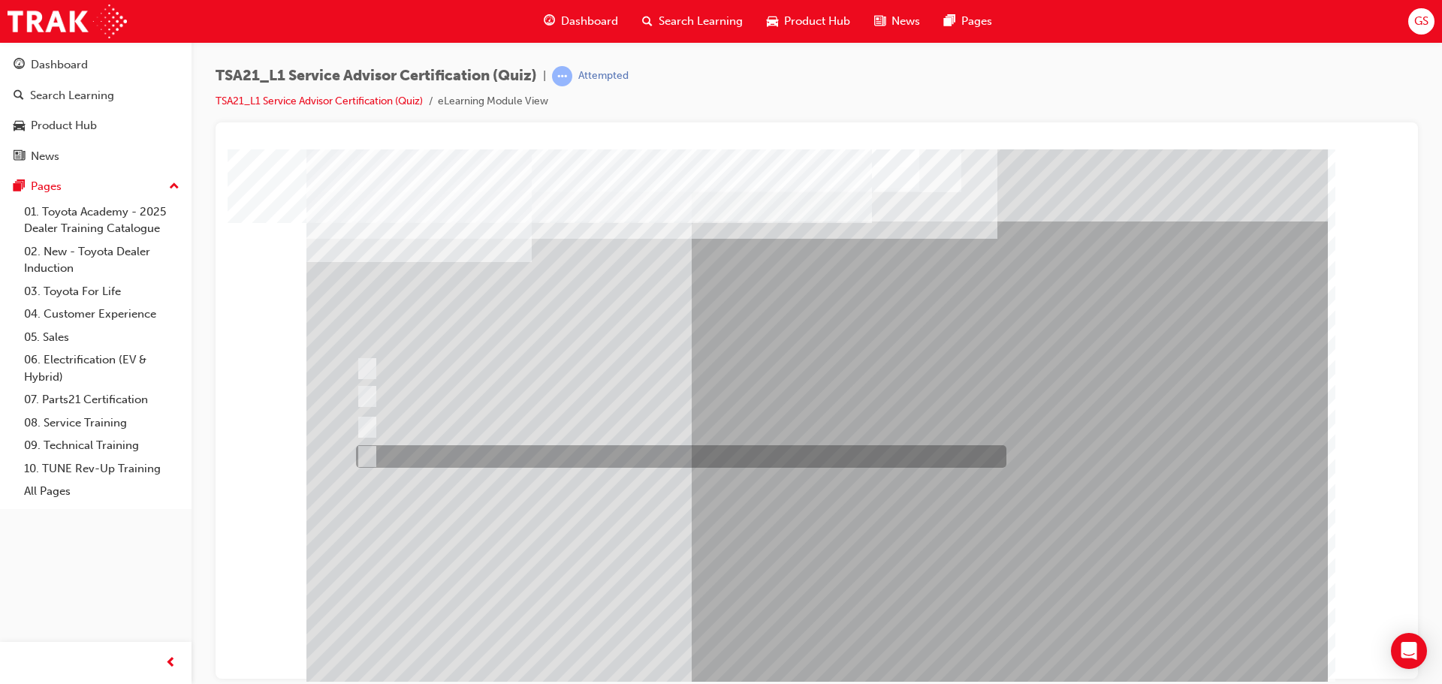
click at [482, 461] on div at bounding box center [677, 456] width 651 height 23
radio input "true"
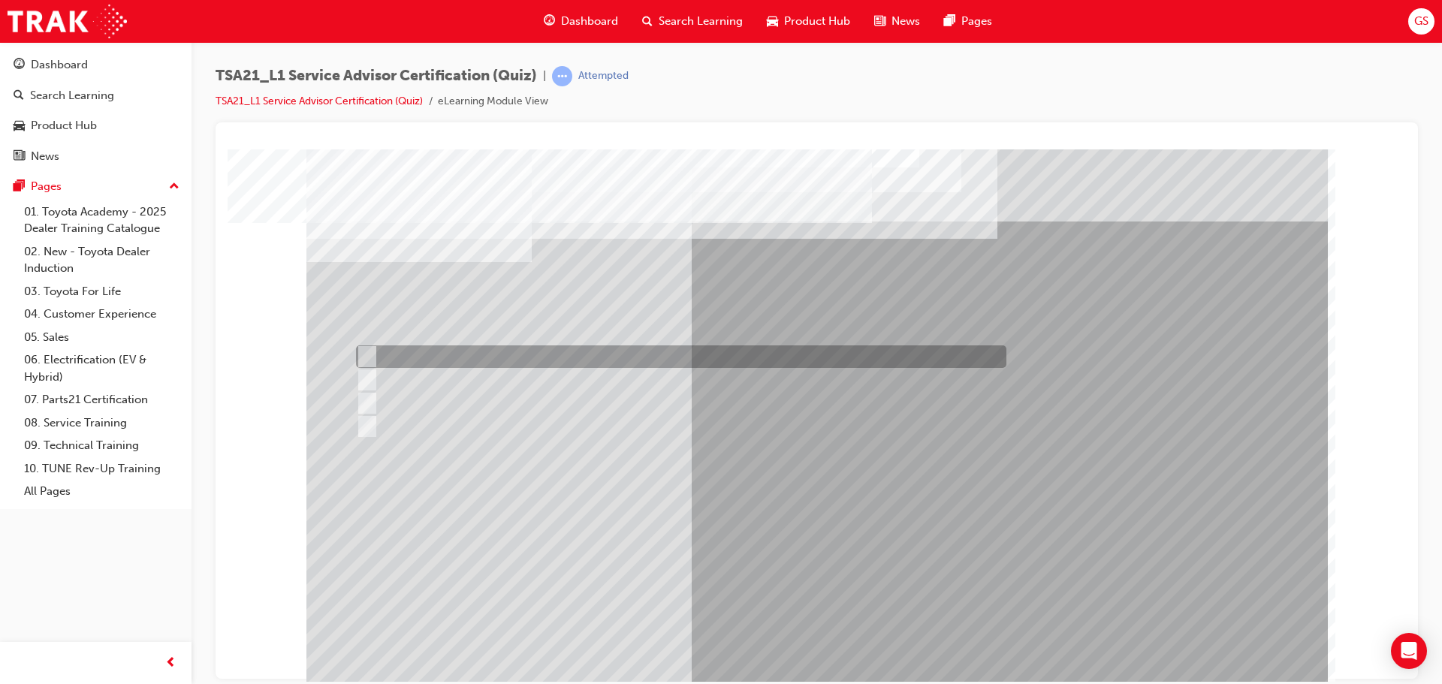
click at [509, 358] on div at bounding box center [677, 357] width 651 height 23
radio input "true"
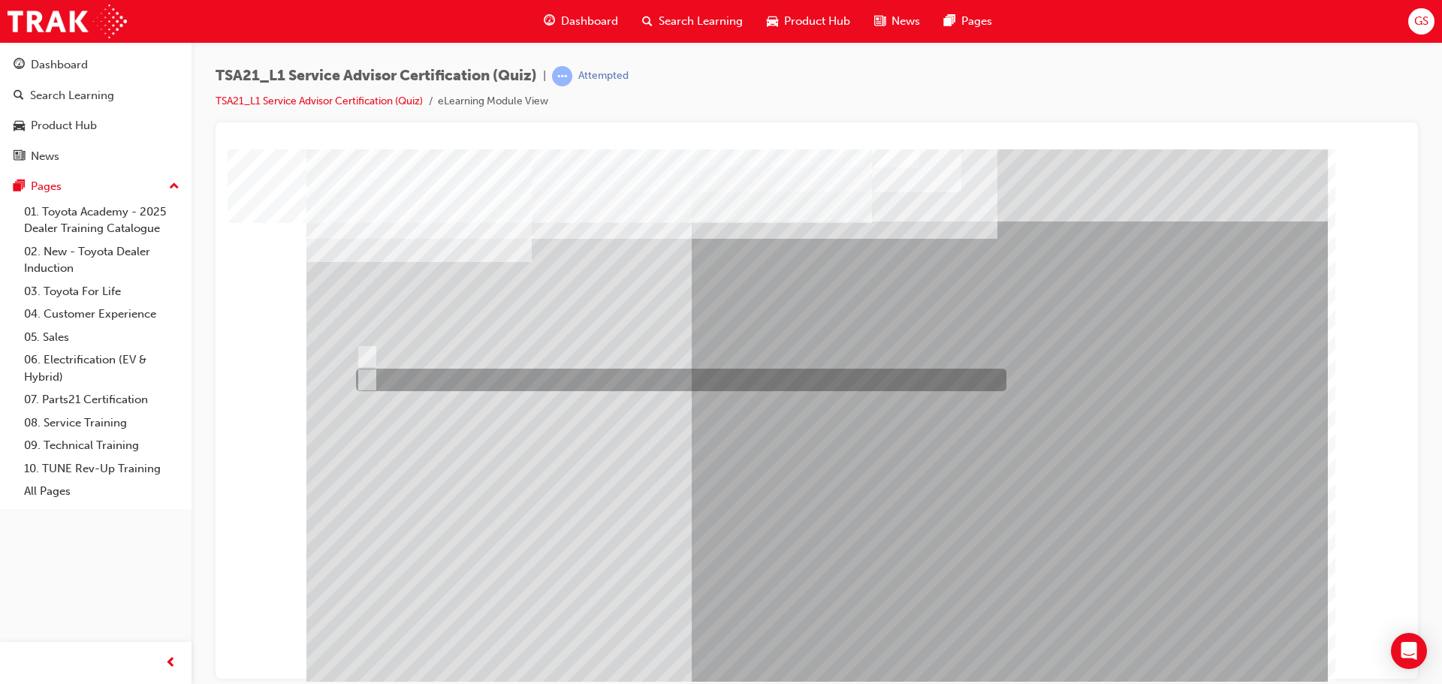
click at [364, 385] on input "True" at bounding box center [364, 380] width 17 height 17
radio input "true"
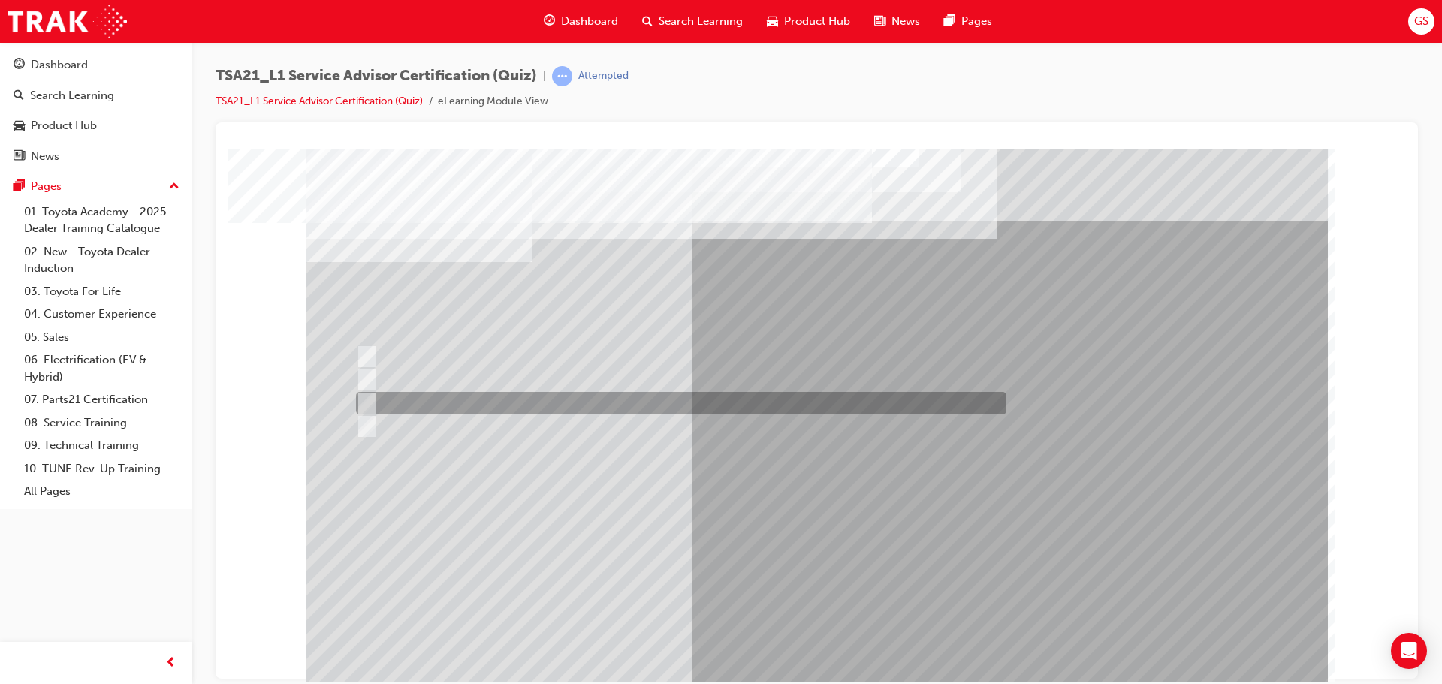
click at [431, 406] on div at bounding box center [677, 403] width 651 height 23
radio input "true"
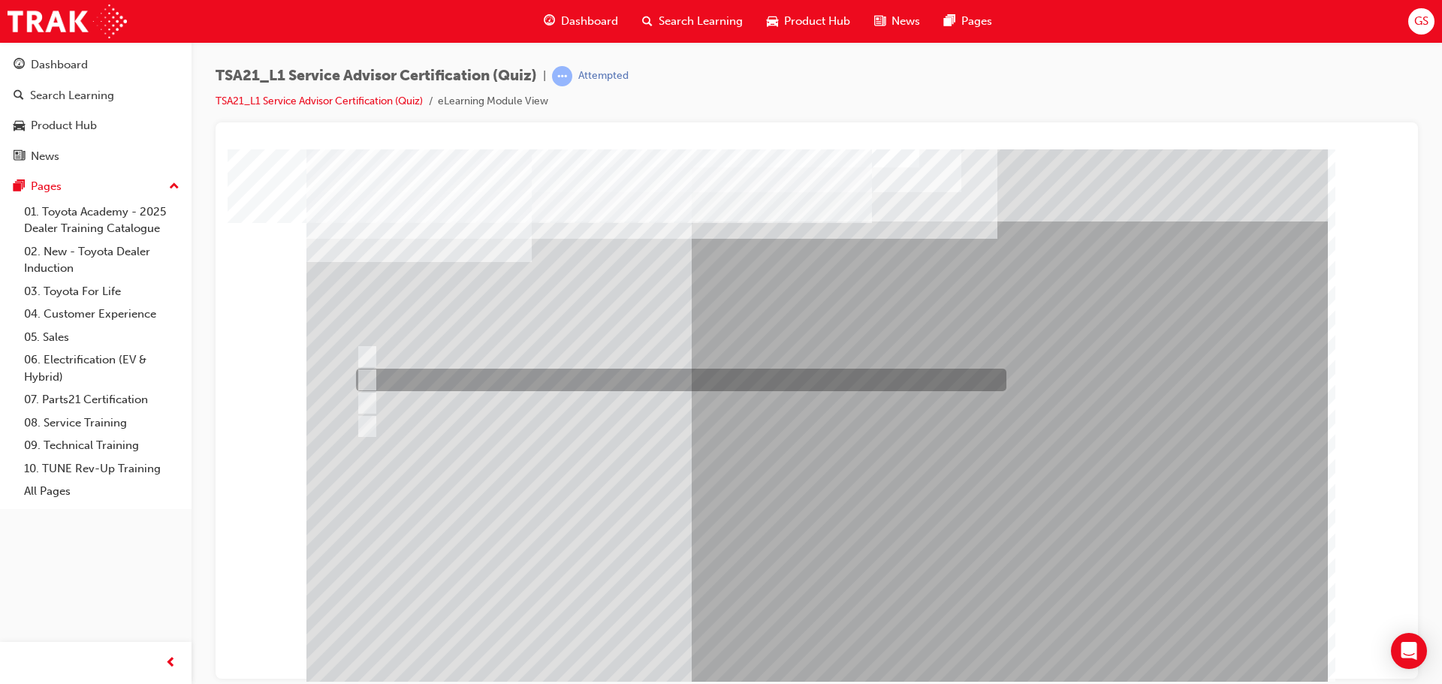
click at [585, 381] on div at bounding box center [677, 380] width 651 height 23
radio input "true"
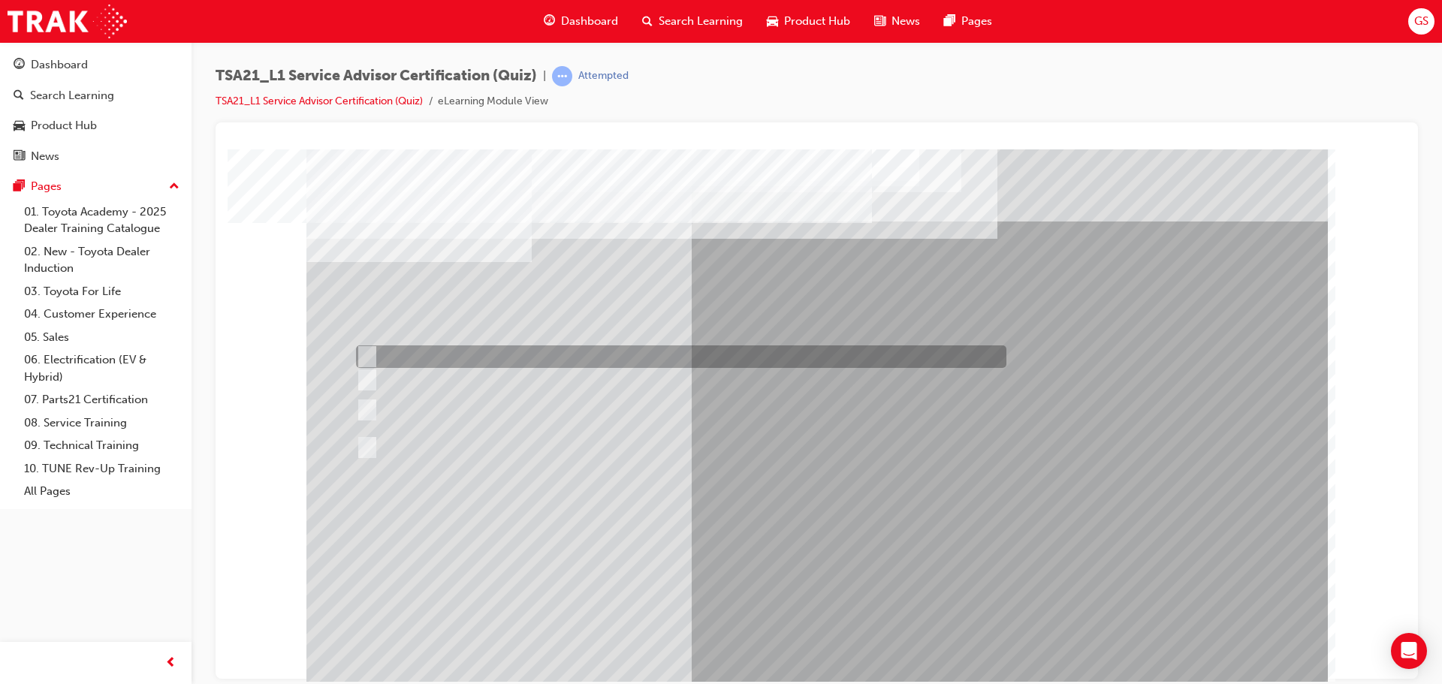
click at [429, 358] on div at bounding box center [677, 357] width 651 height 23
radio input "true"
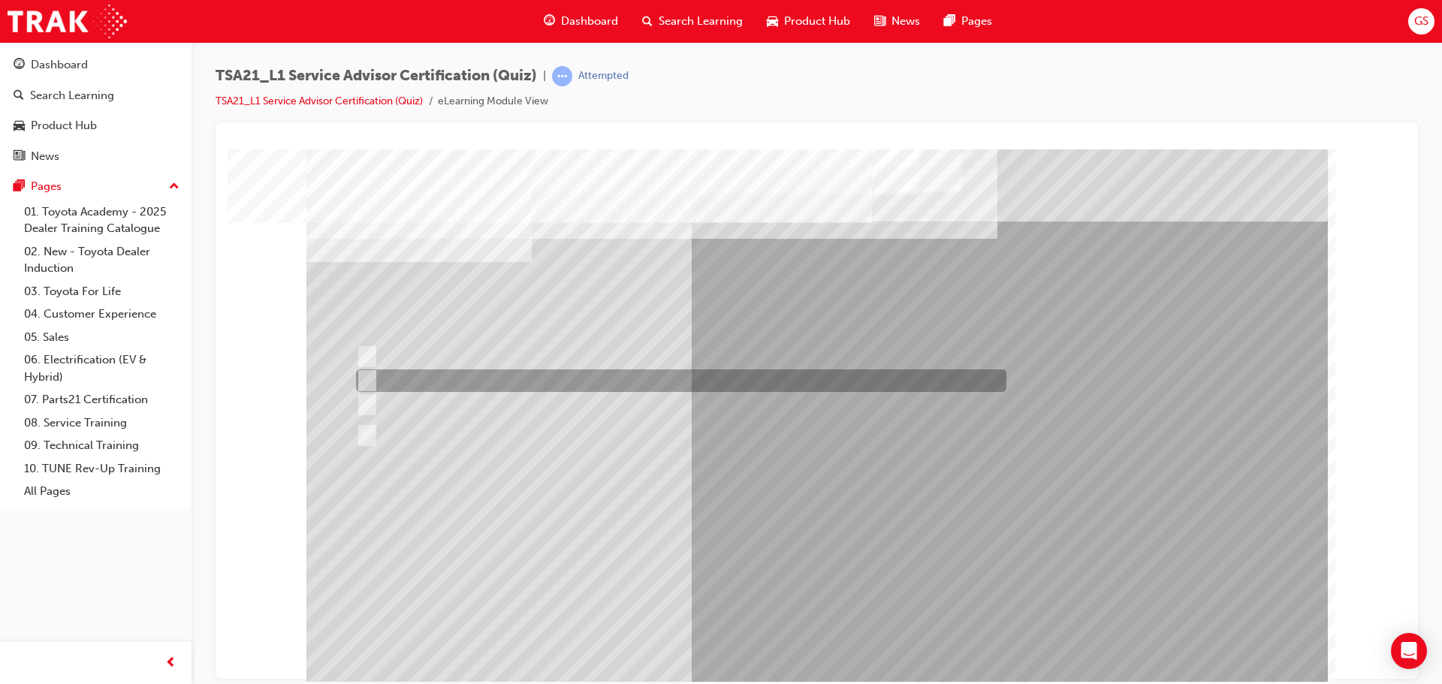
click at [721, 387] on div at bounding box center [677, 381] width 651 height 23
radio input "true"
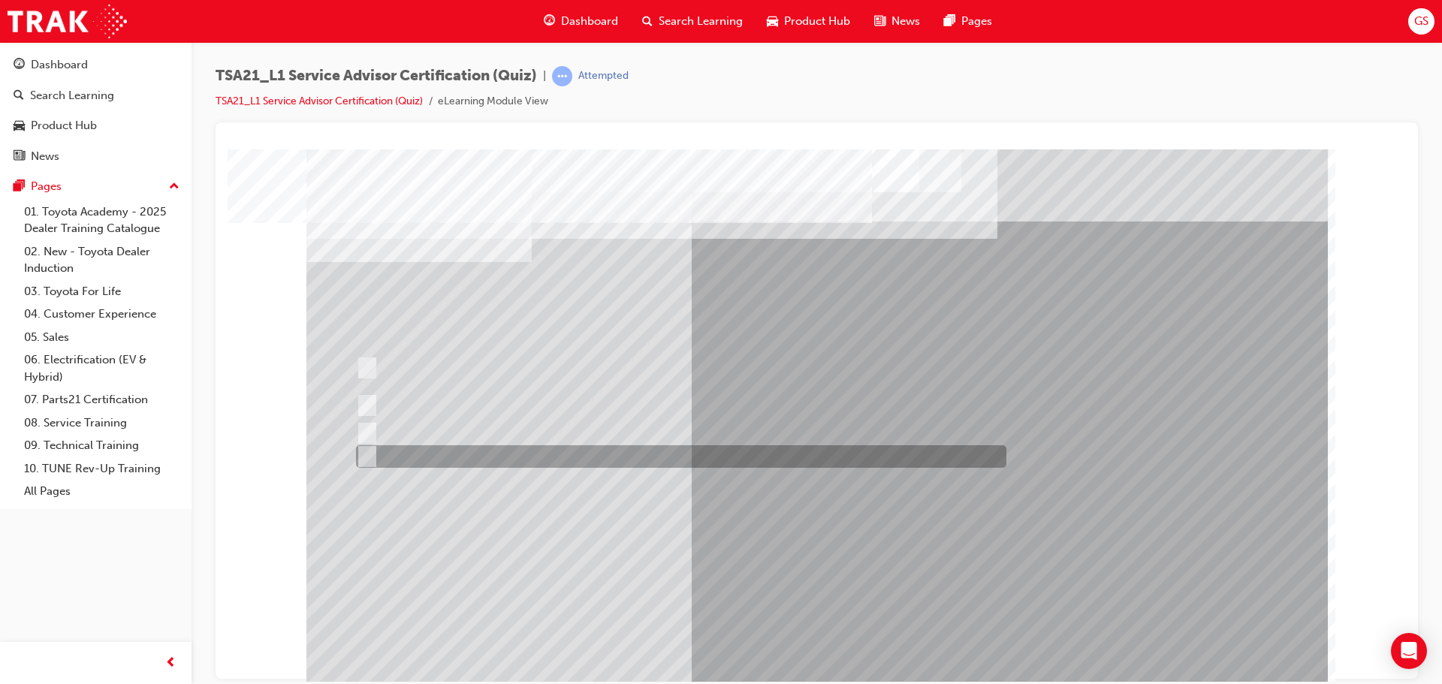
click at [490, 458] on div at bounding box center [677, 456] width 651 height 23
radio input "true"
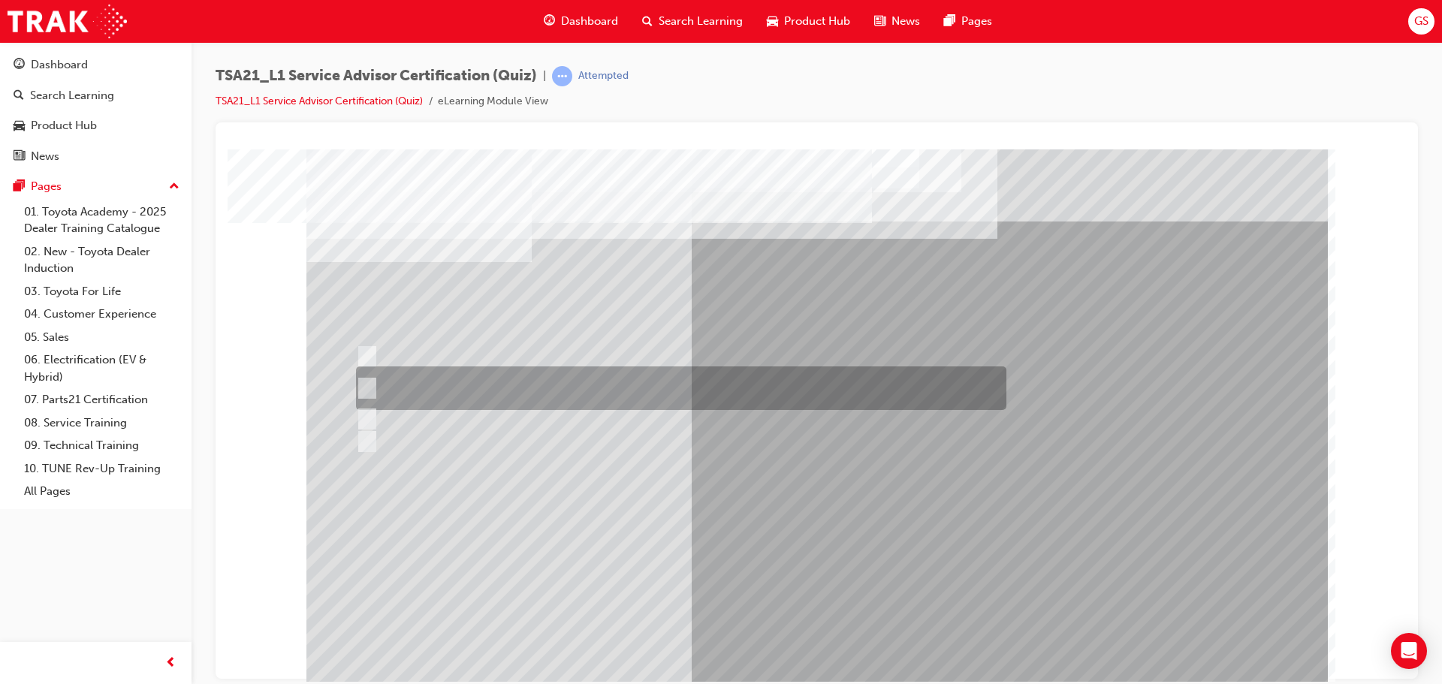
click at [433, 376] on div at bounding box center [677, 389] width 651 height 44
radio input "true"
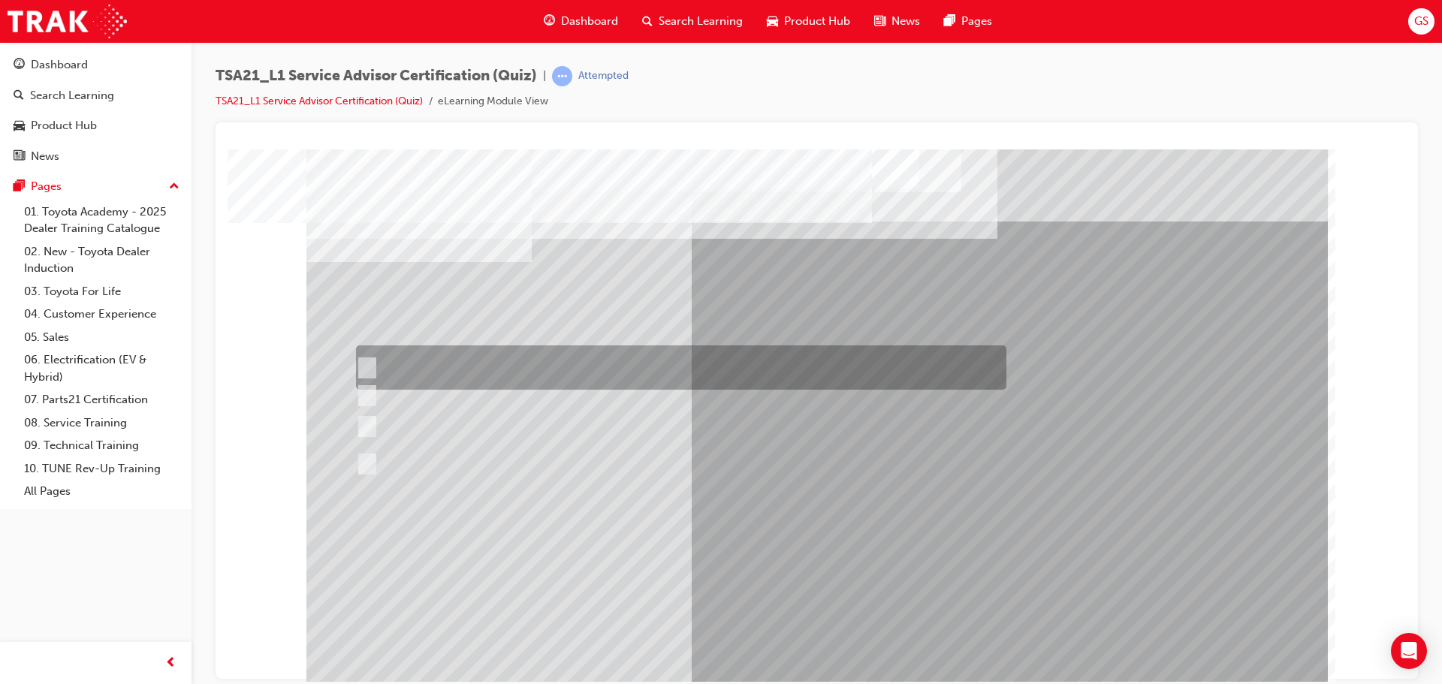
click at [506, 366] on div at bounding box center [677, 368] width 651 height 44
radio input "true"
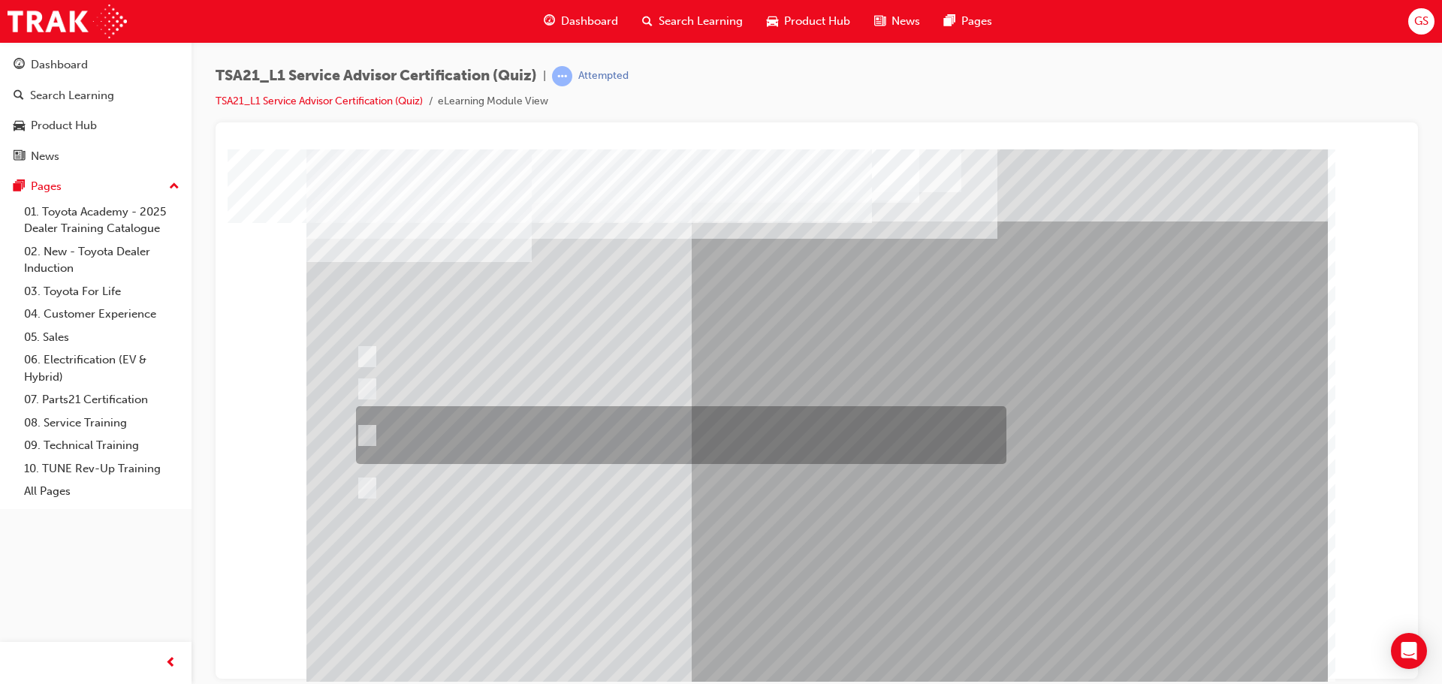
click at [376, 430] on div at bounding box center [677, 435] width 651 height 58
radio input "true"
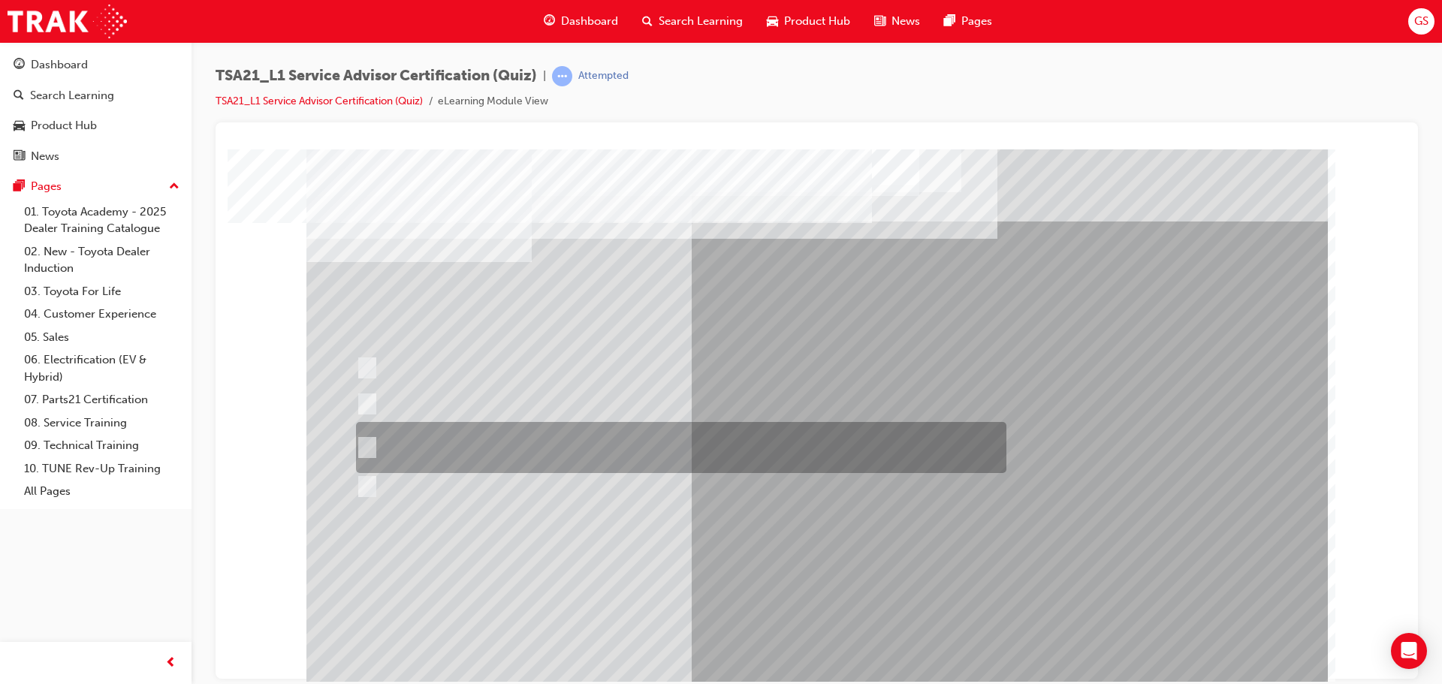
click at [373, 451] on div at bounding box center [677, 447] width 651 height 51
radio input "true"
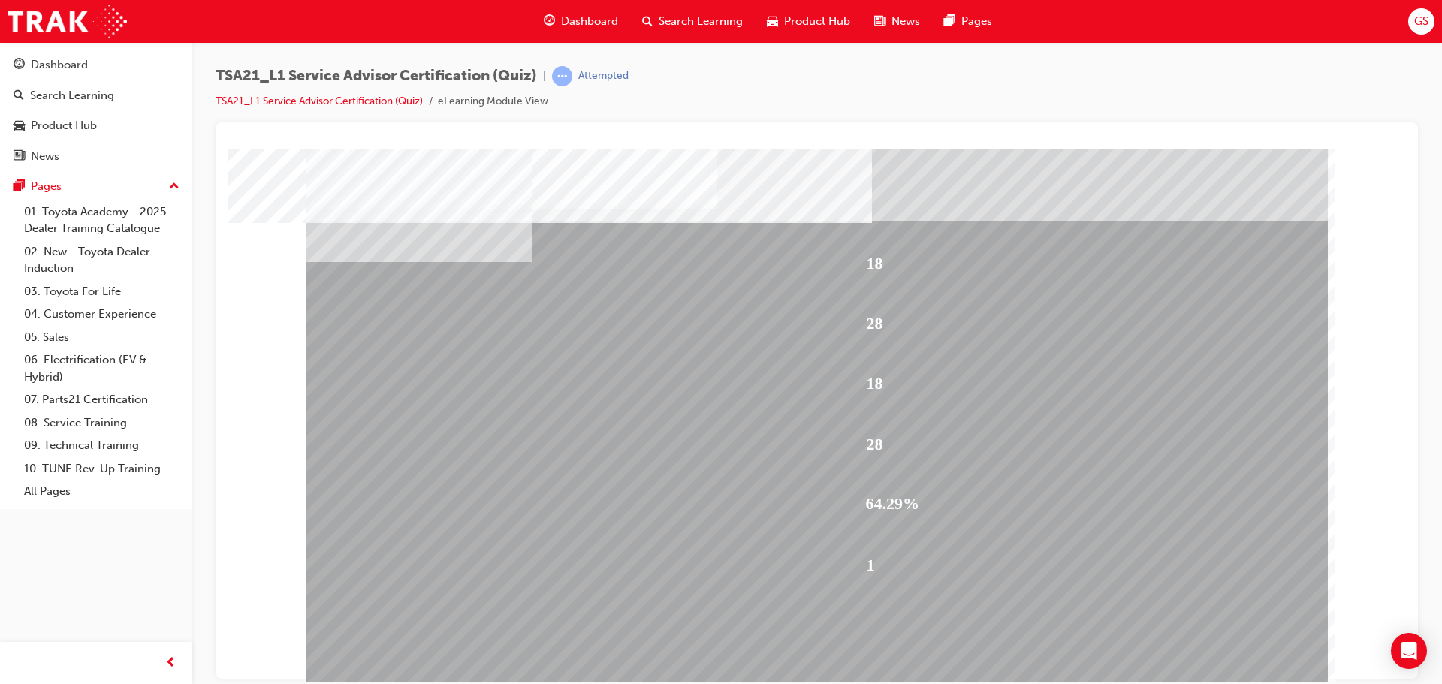
click at [552, 26] on span "guage-icon" at bounding box center [549, 21] width 11 height 19
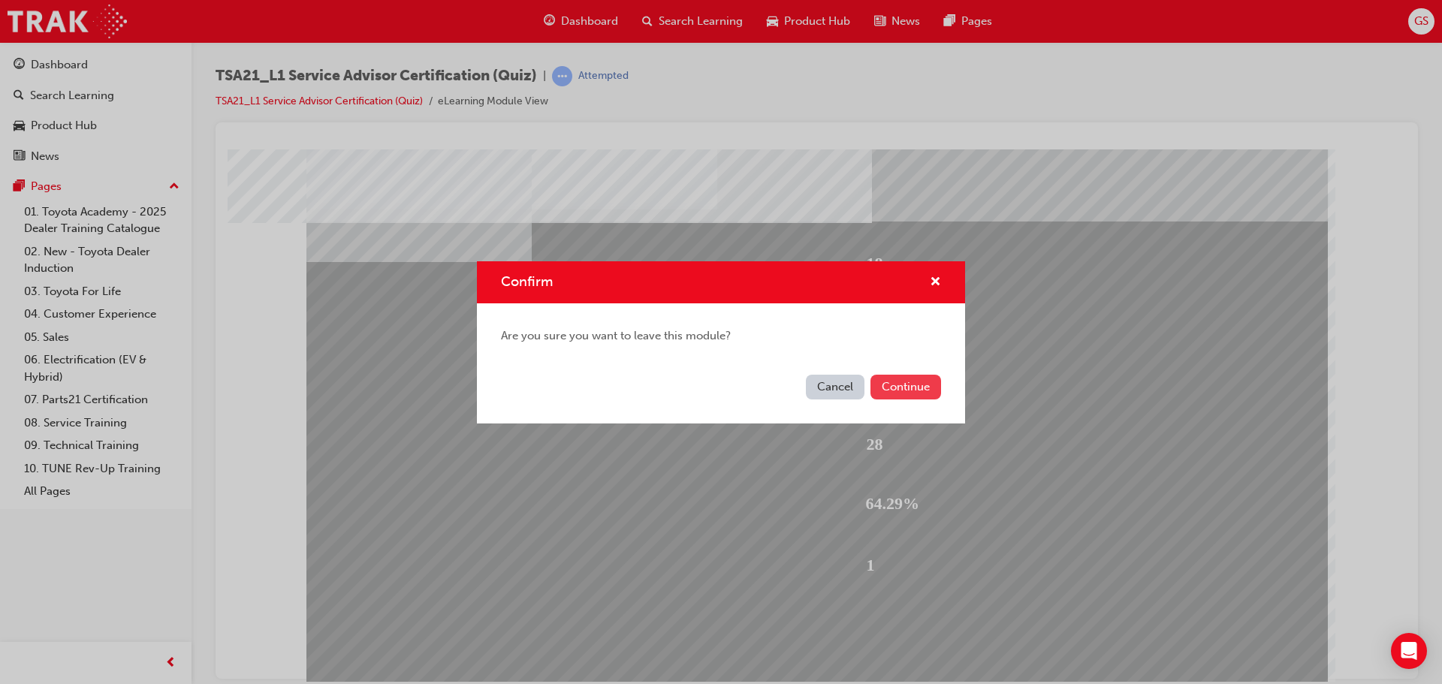
click at [917, 385] on button "Continue" at bounding box center [906, 387] width 71 height 25
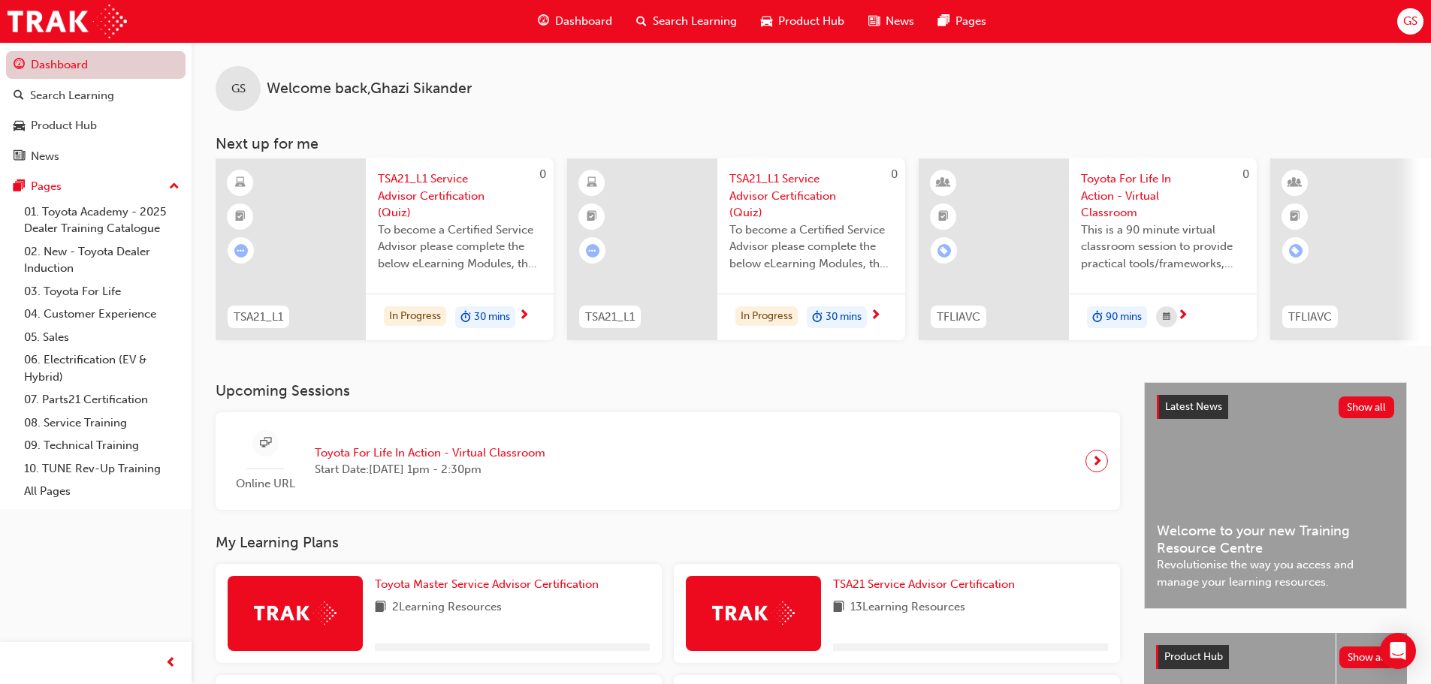
click at [77, 67] on link "Dashboard" at bounding box center [96, 65] width 180 height 28
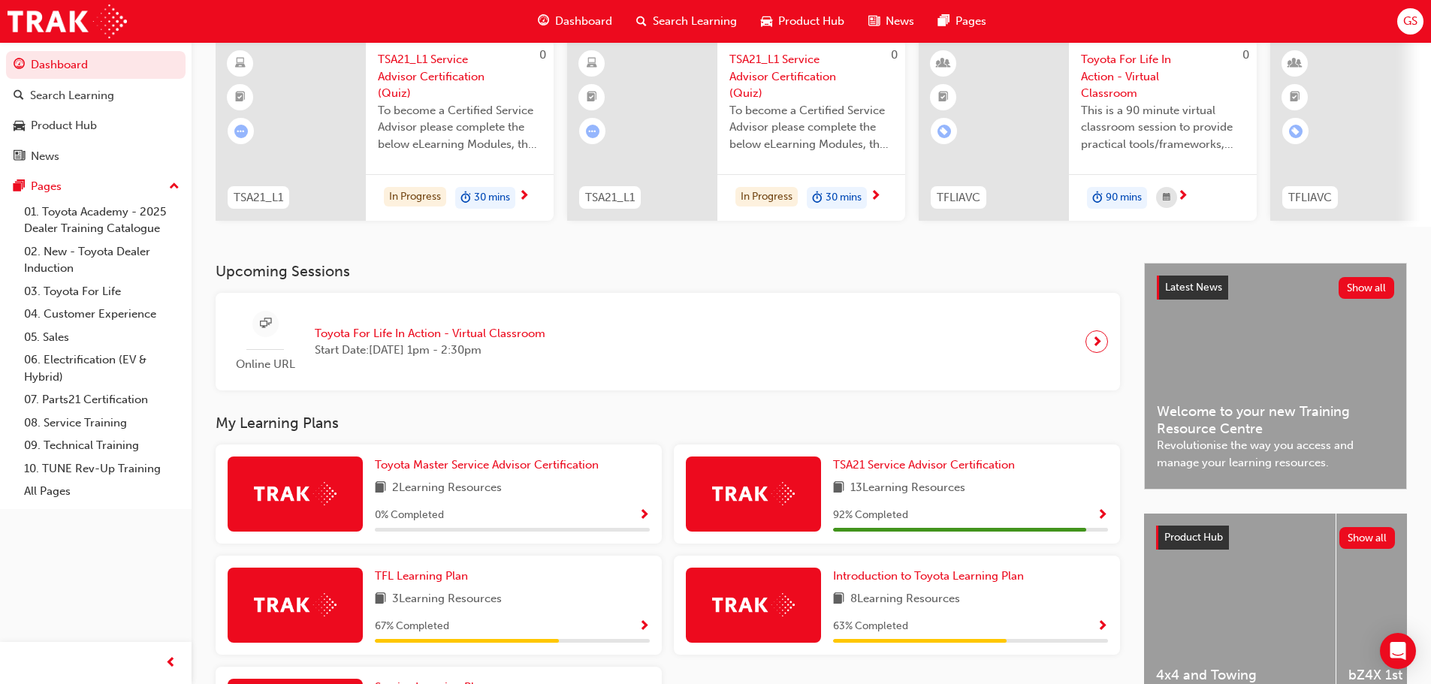
scroll to position [281, 0]
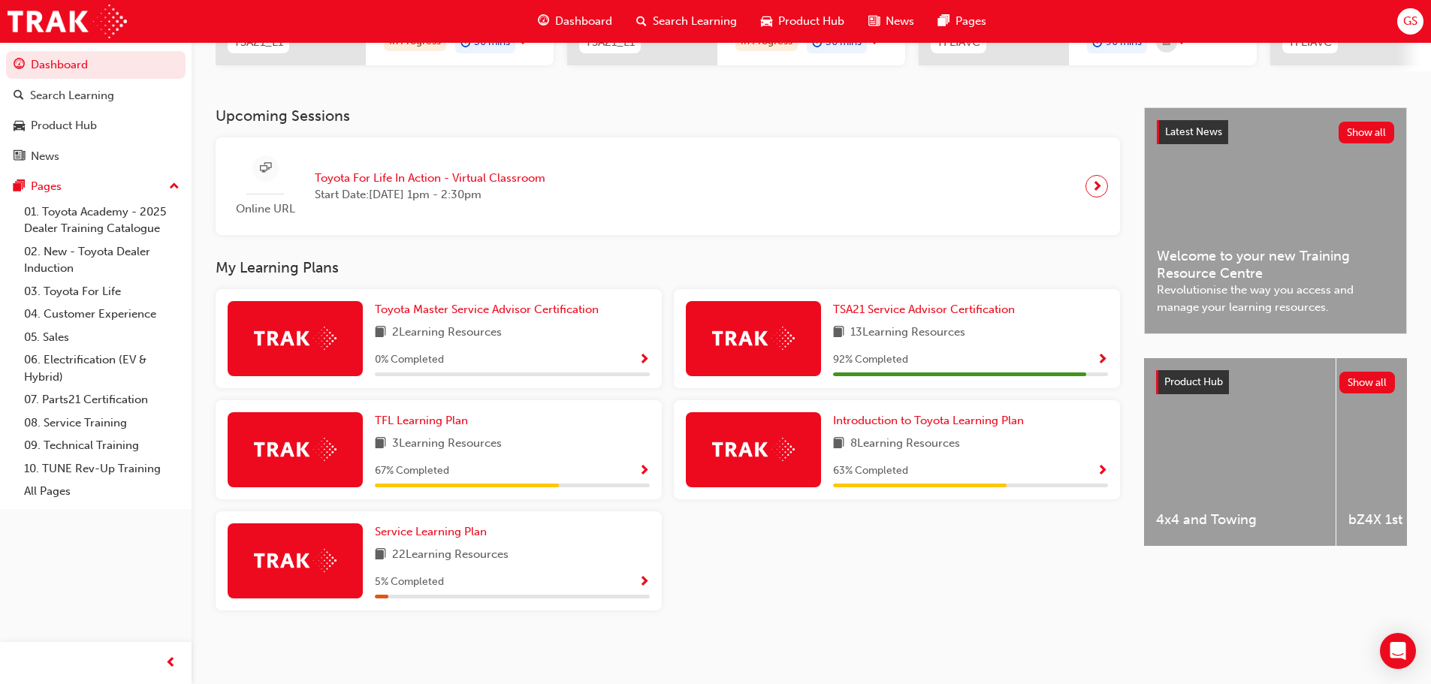
click at [1101, 359] on span "Show Progress" at bounding box center [1102, 361] width 11 height 14
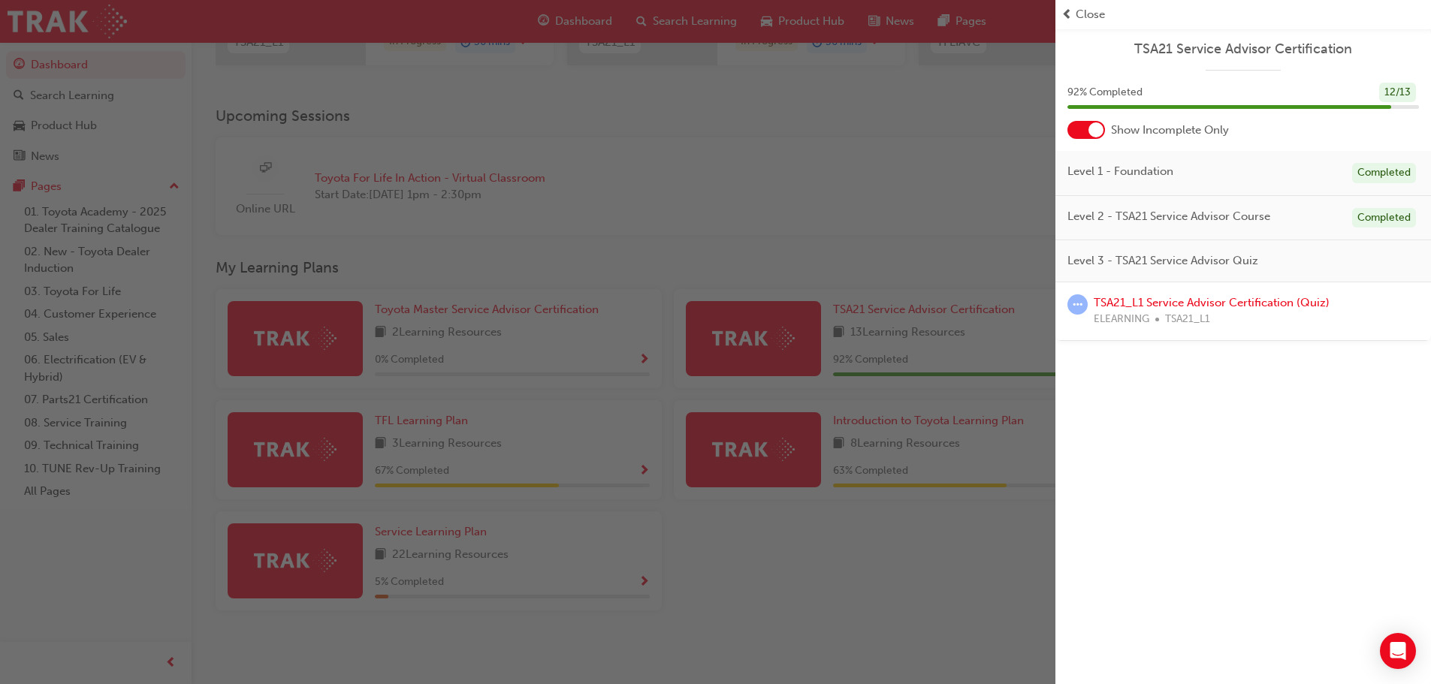
click at [927, 514] on div "button" at bounding box center [528, 342] width 1056 height 684
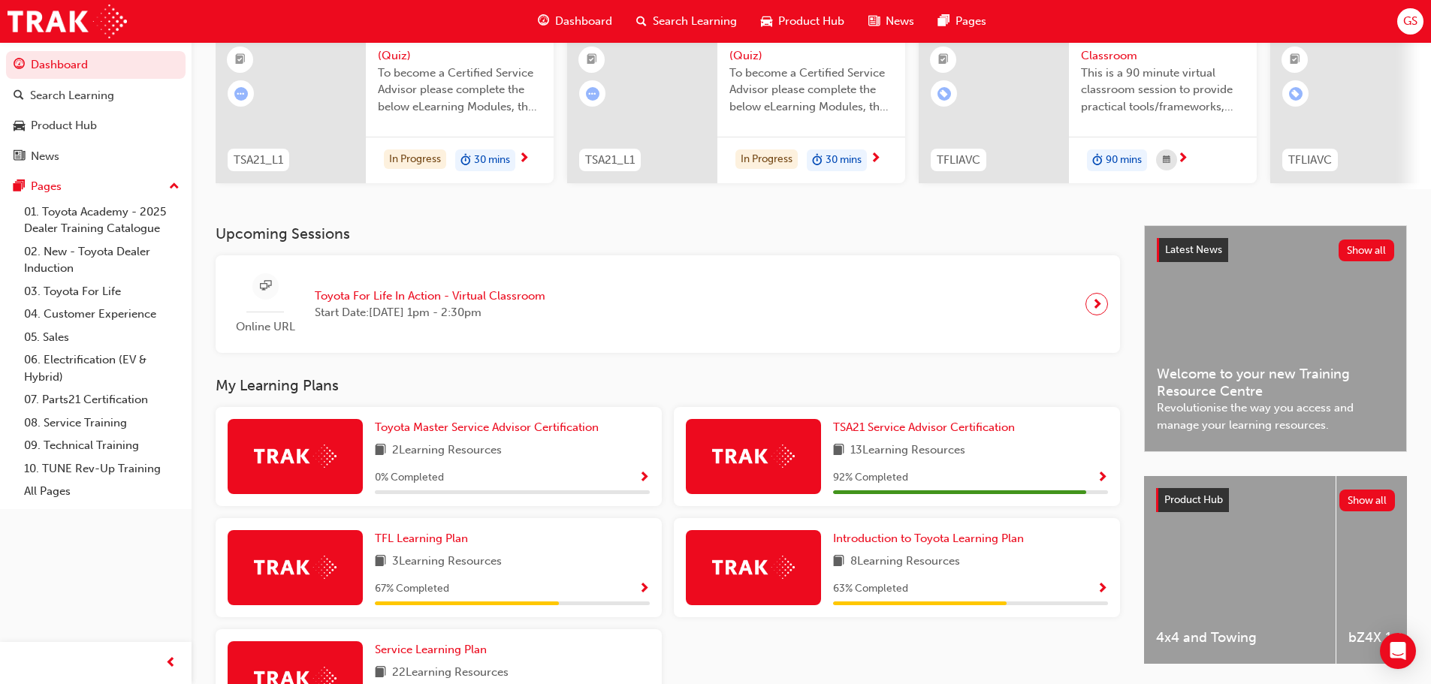
scroll to position [0, 0]
